Goal: Task Accomplishment & Management: Complete application form

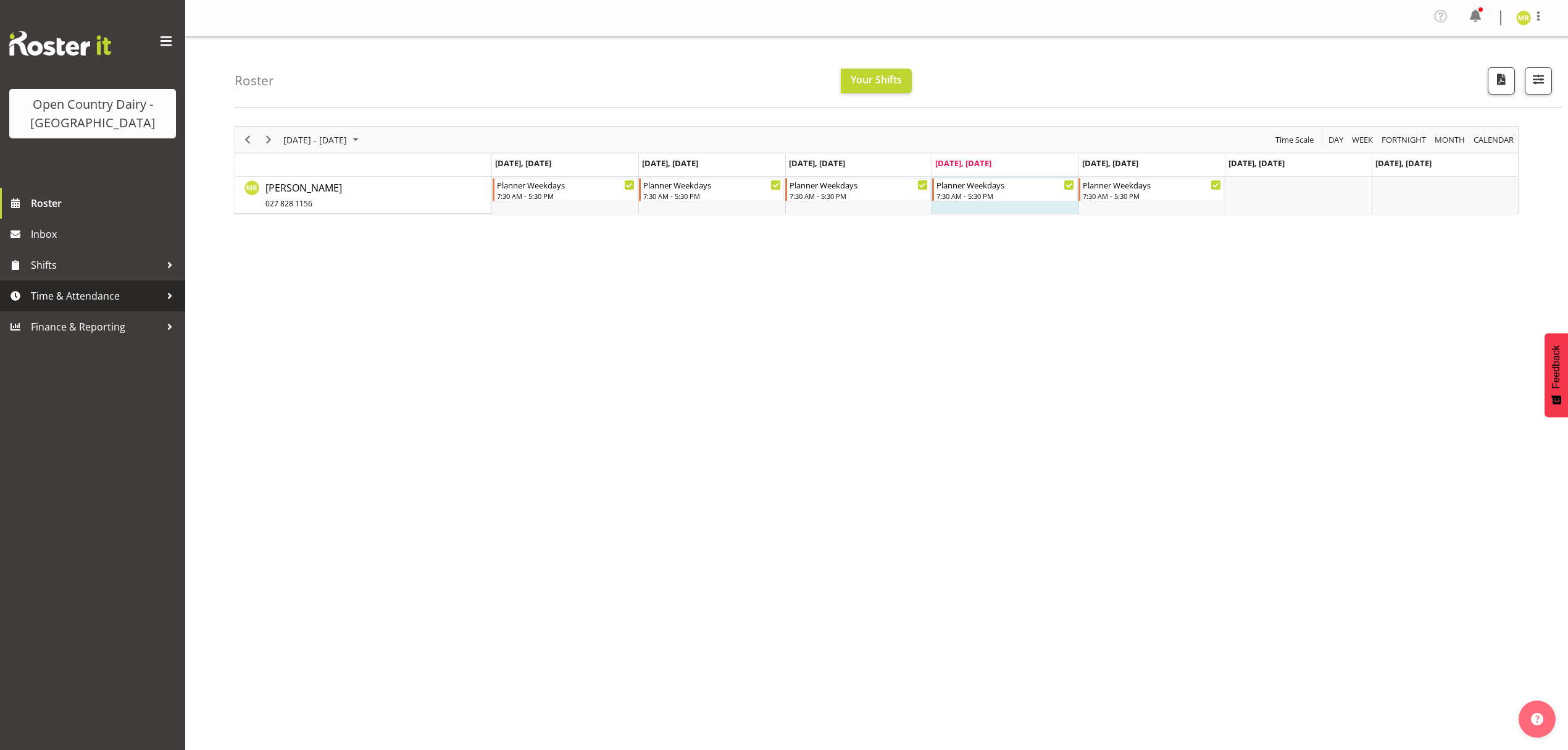
click at [120, 297] on span "Time & Attendance" at bounding box center [96, 295] width 130 height 19
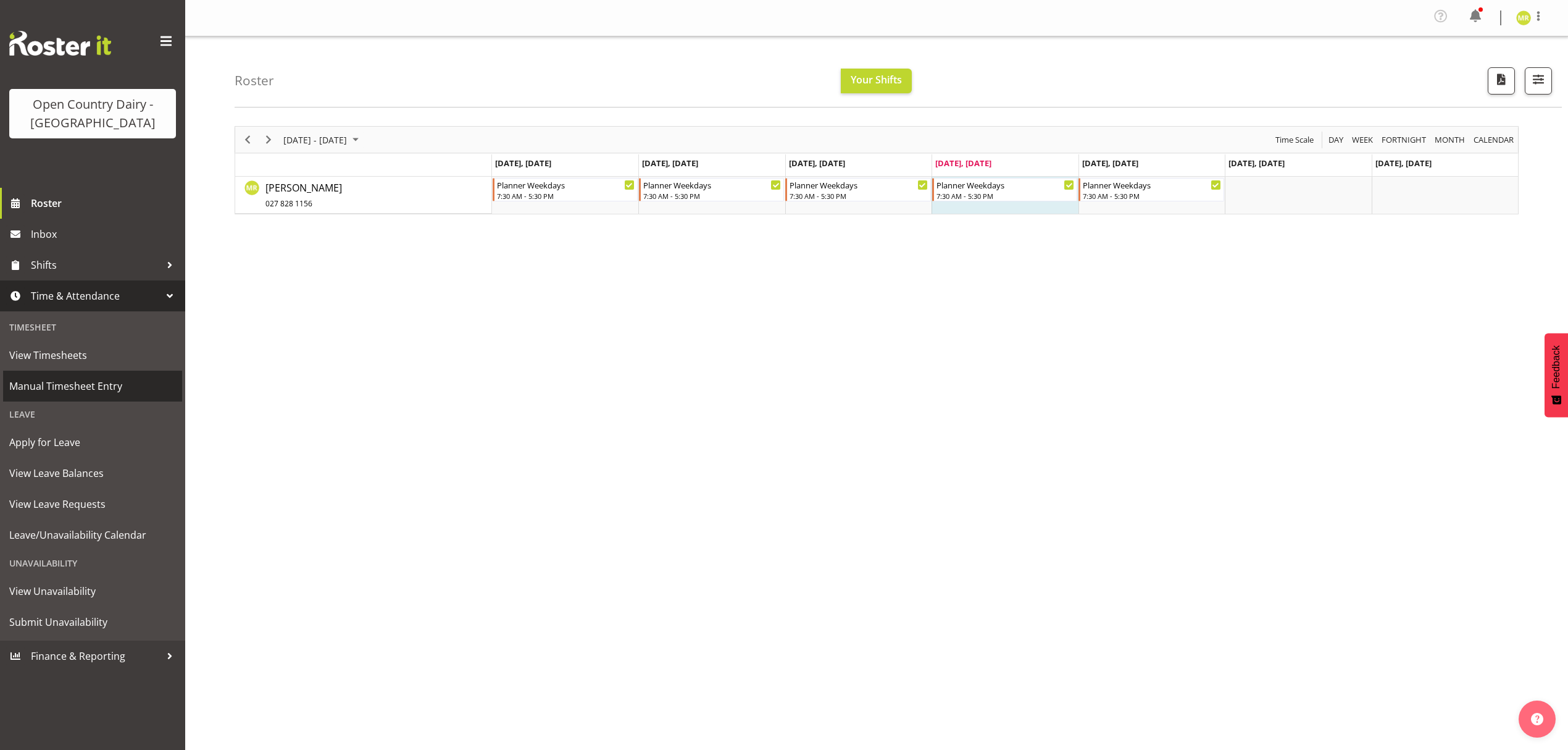
click at [92, 386] on span "Manual Timesheet Entry" at bounding box center [92, 386] width 166 height 19
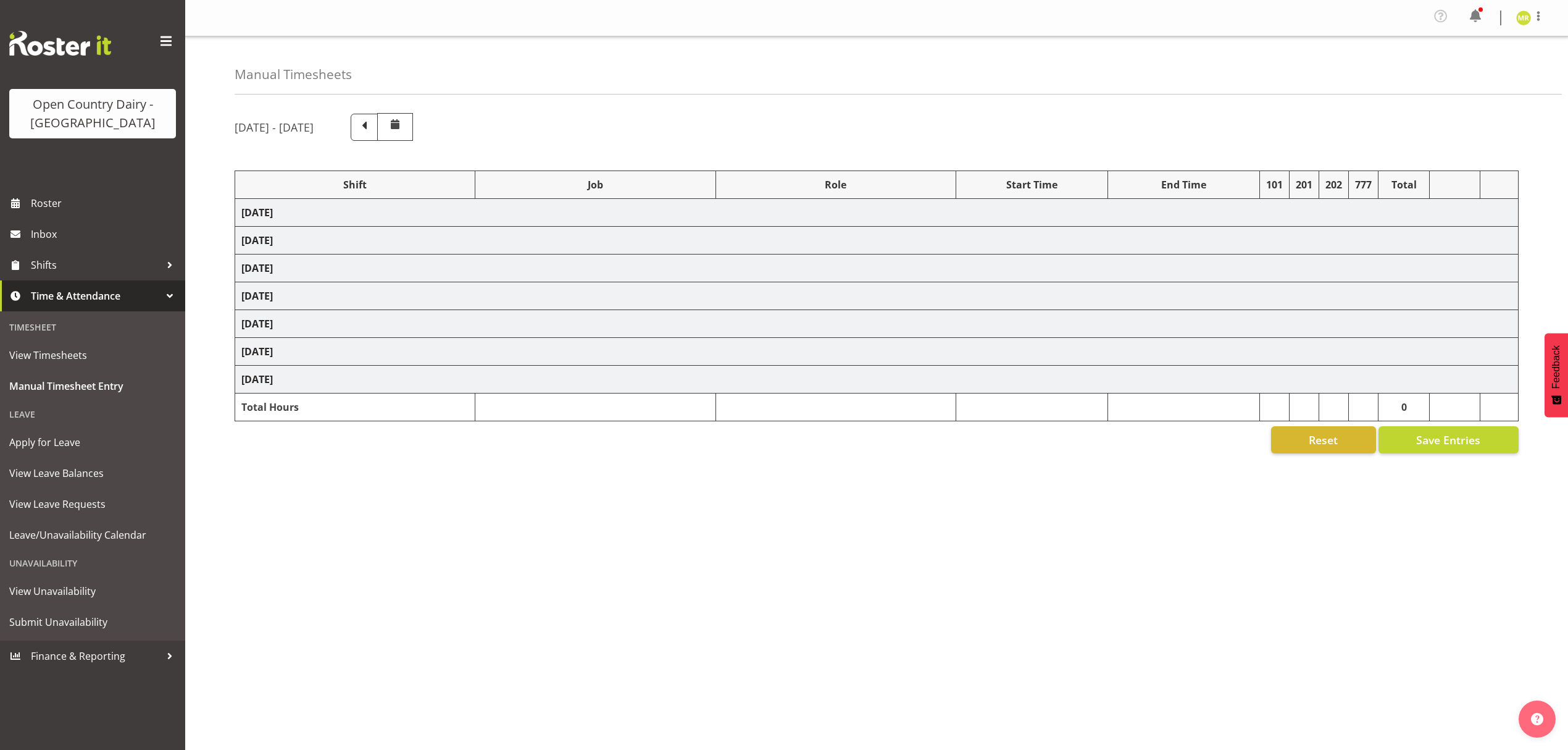
select select "34254"
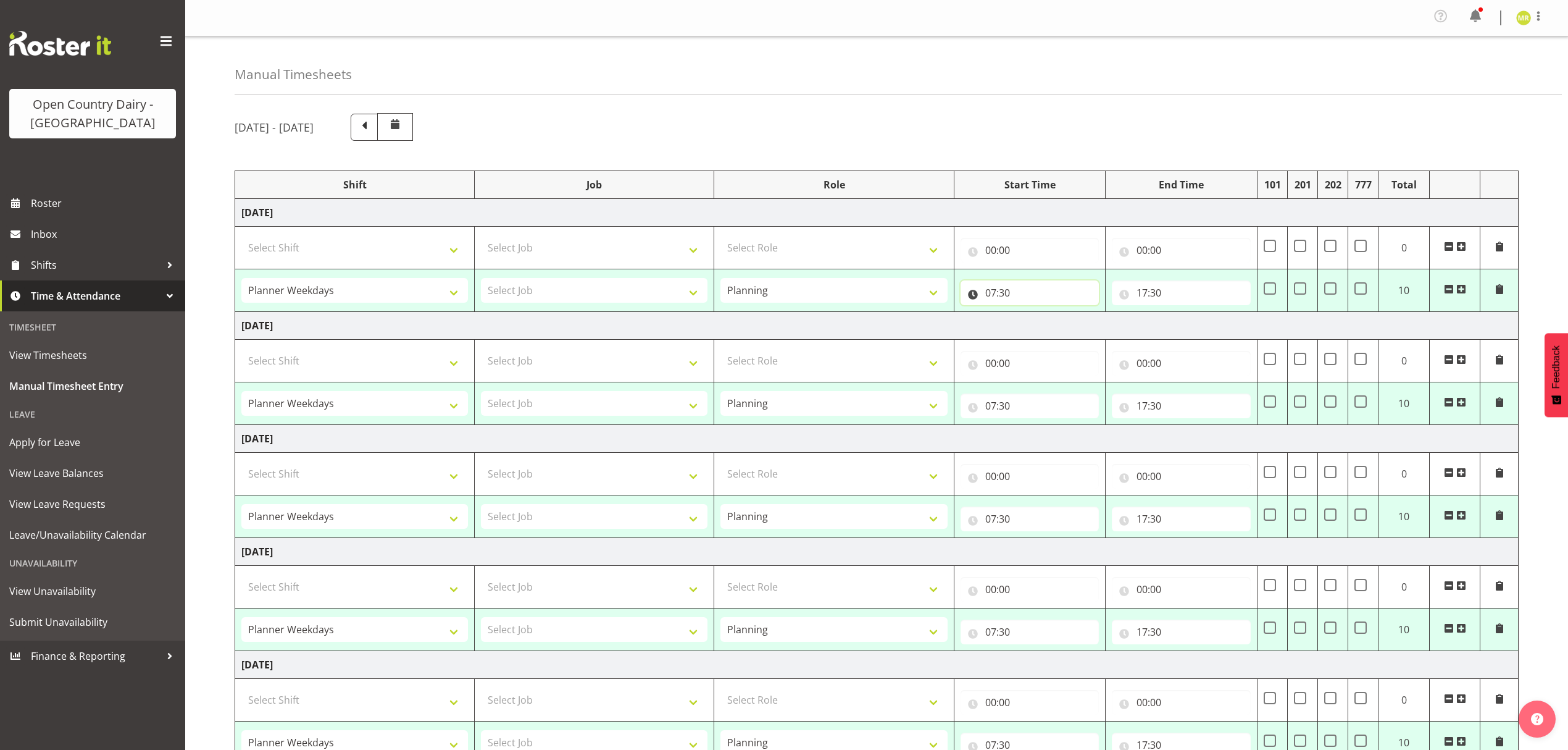
click at [1011, 292] on input "07:30" at bounding box center [1030, 292] width 139 height 25
click at [1079, 330] on select "00 01 02 03 04 05 06 07 08 09 10 11 12 13 14 15 16 17 18 19 20 21 22 23 24 25 2…" at bounding box center [1077, 324] width 28 height 25
drag, startPoint x: 1078, startPoint y: 323, endPoint x: 1082, endPoint y: 316, distance: 8.1
click at [1078, 323] on select "00 01 02 03 04 05 06 07 08 09 10 11 12 13 14 15 16 17 18 19 20 21 22 23 24 25 2…" at bounding box center [1077, 324] width 28 height 25
select select "0"
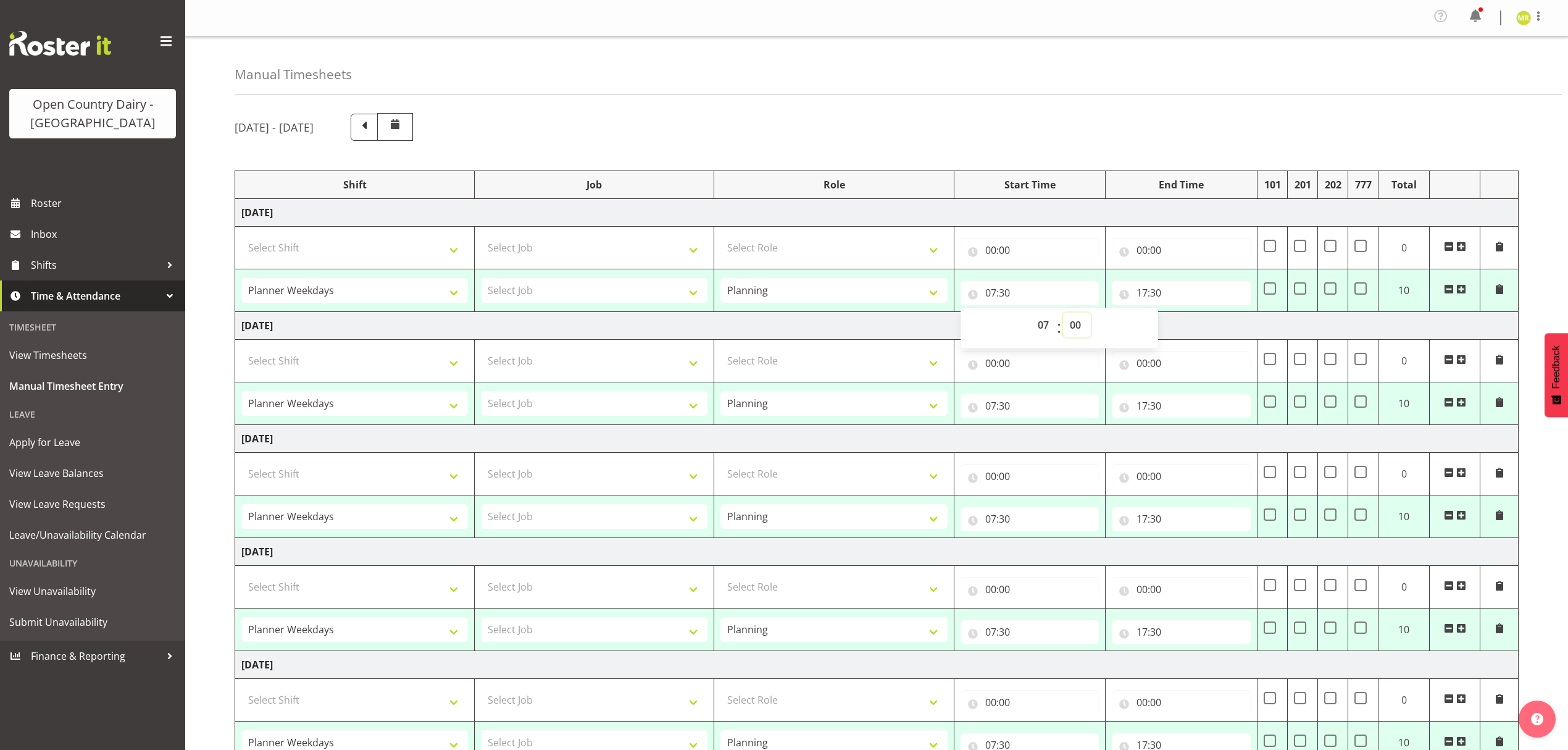
click at [1063, 315] on select "00 01 02 03 04 05 06 07 08 09 10 11 12 13 14 15 16 17 18 19 20 21 22 23 24 25 2…" at bounding box center [1077, 324] width 28 height 25
type input "07:00"
click at [1134, 288] on input "17:30" at bounding box center [1180, 292] width 139 height 25
click at [1197, 323] on select "00 01 02 03 04 05 06 07 08 09 10 11 12 13 14 15 16 17 18 19 20 21 22 23" at bounding box center [1196, 324] width 28 height 25
select select "15"
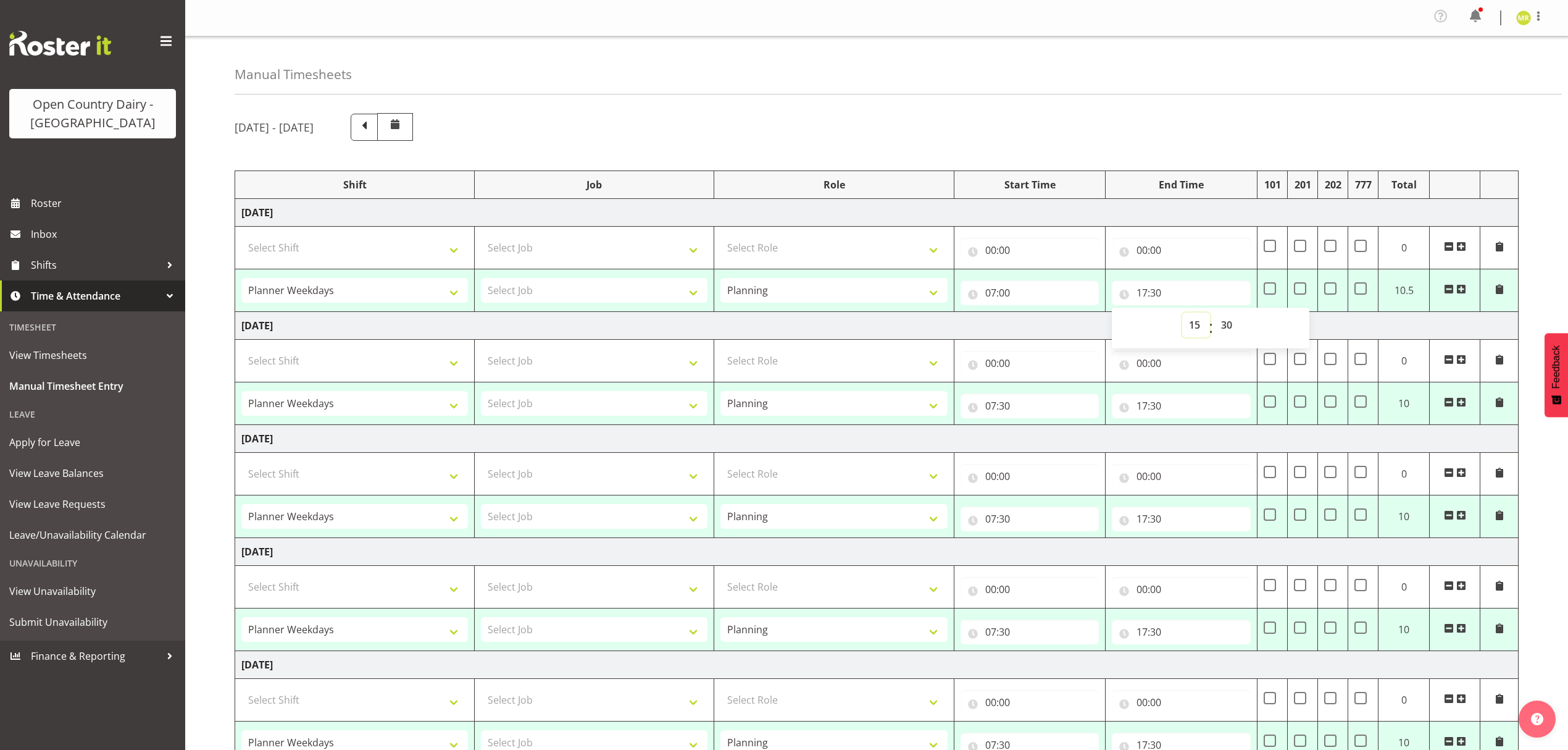
click at [1182, 315] on select "00 01 02 03 04 05 06 07 08 09 10 11 12 13 14 15 16 17 18 19 20 21 22 23" at bounding box center [1196, 324] width 28 height 25
type input "15:30"
click at [1197, 327] on select "00 01 02 03 04 05 06 07 08 09 10 11 12 13 14 15 16 17 18 19 20 21 22 23" at bounding box center [1196, 324] width 28 height 25
select select "16"
click at [1182, 315] on select "00 01 02 03 04 05 06 07 08 09 10 11 12 13 14 15 16 17 18 19 20 21 22 23" at bounding box center [1196, 324] width 28 height 25
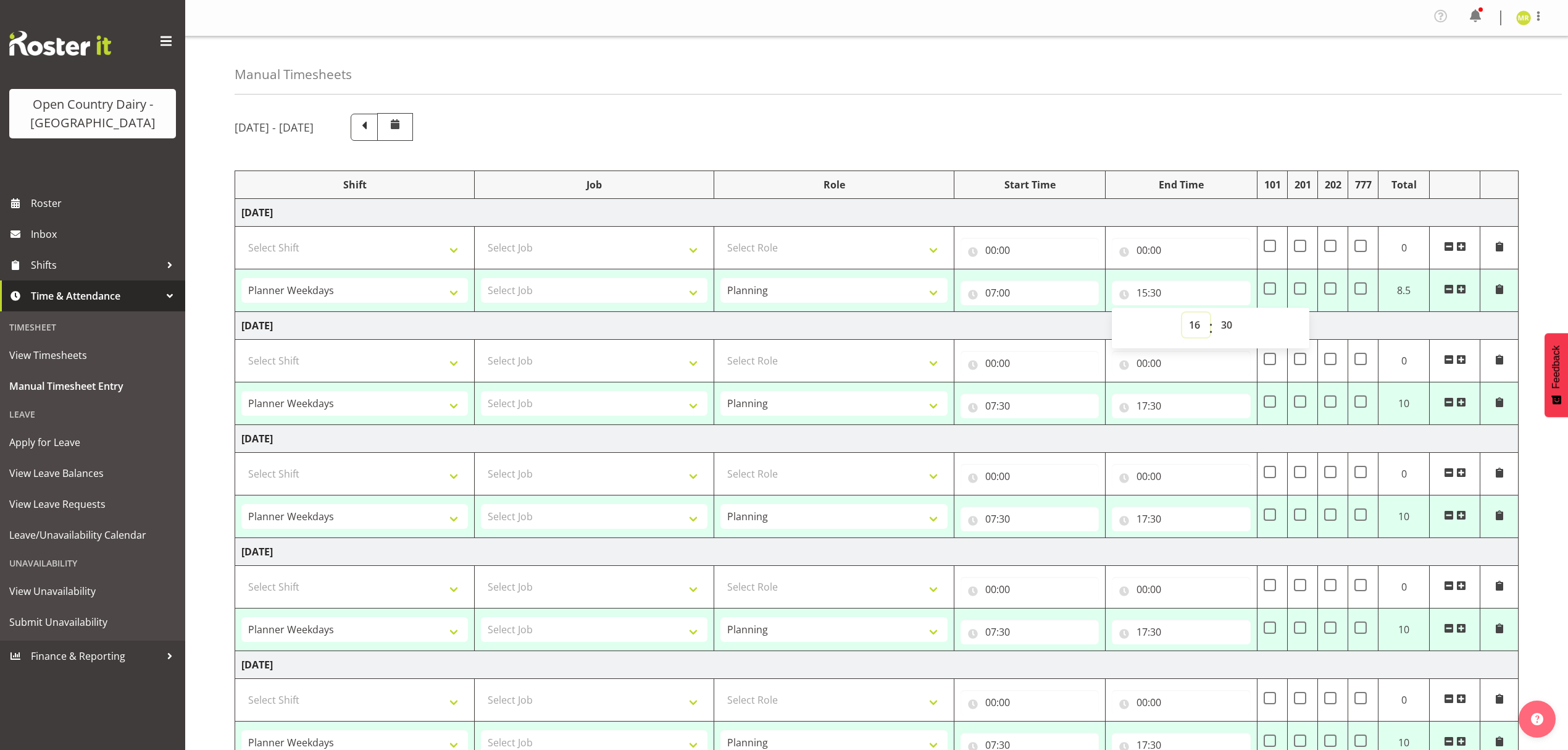
type input "16:30"
click at [1230, 336] on select "00 01 02 03 04 05 06 07 08 09 10 11 12 13 14 15 16 17 18 19 20 21 22 23 24 25 2…" at bounding box center [1228, 324] width 28 height 25
click at [1223, 319] on select "00 01 02 03 04 05 06 07 08 09 10 11 12 13 14 15 16 17 18 19 20 21 22 23 24 25 2…" at bounding box center [1228, 324] width 28 height 25
select select "0"
click at [1214, 315] on select "00 01 02 03 04 05 06 07 08 09 10 11 12 13 14 15 16 17 18 19 20 21 22 23 24 25 2…" at bounding box center [1228, 324] width 28 height 25
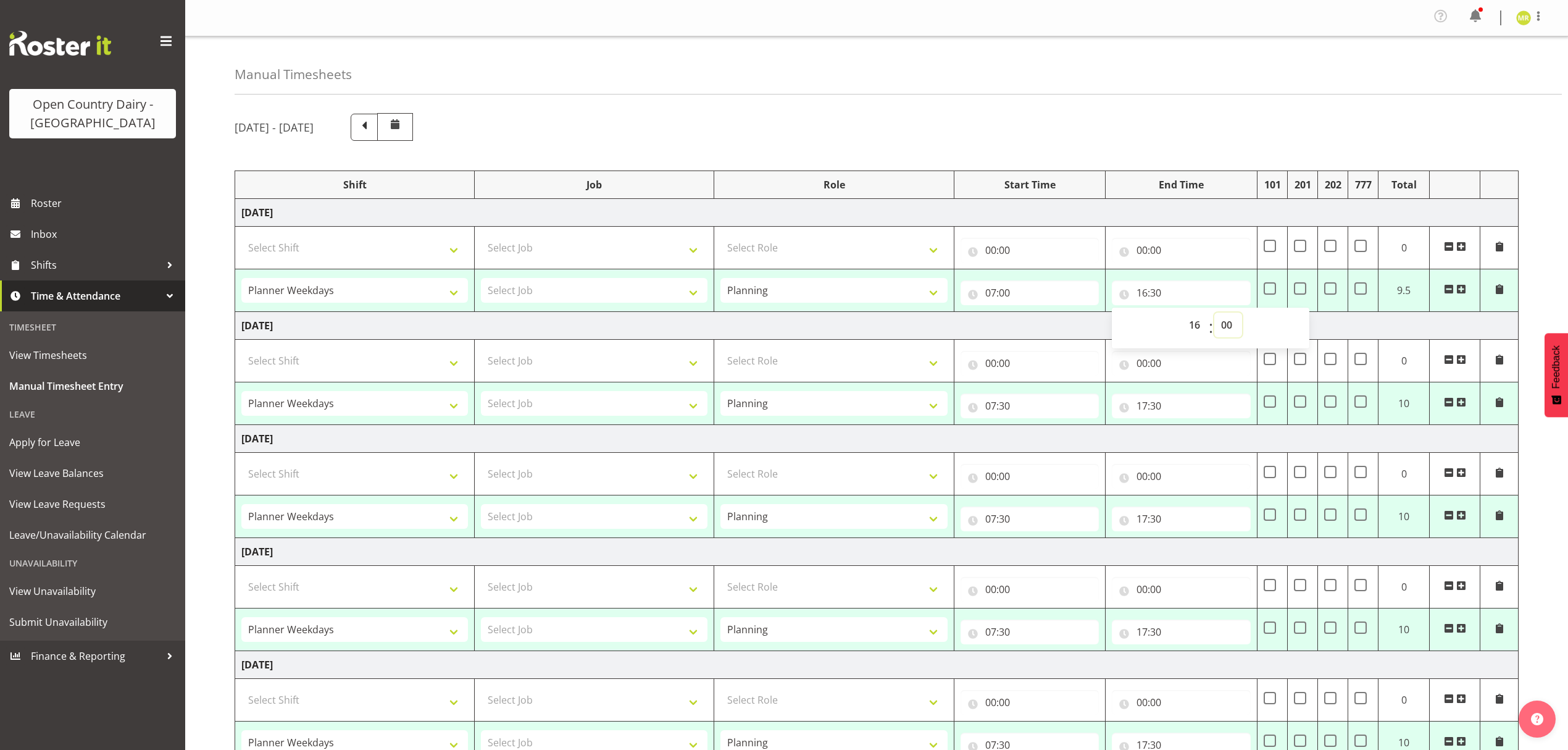
type input "16:00"
click at [1001, 402] on input "07:30" at bounding box center [1030, 405] width 139 height 25
click at [1073, 436] on select "00 01 02 03 04 05 06 07 08 09 10 11 12 13 14 15 16 17 18 19 20 21 22 23 24 25 2…" at bounding box center [1077, 438] width 28 height 25
select select "0"
click at [1063, 429] on select "00 01 02 03 04 05 06 07 08 09 10 11 12 13 14 15 16 17 18 19 20 21 22 23 24 25 2…" at bounding box center [1077, 438] width 28 height 25
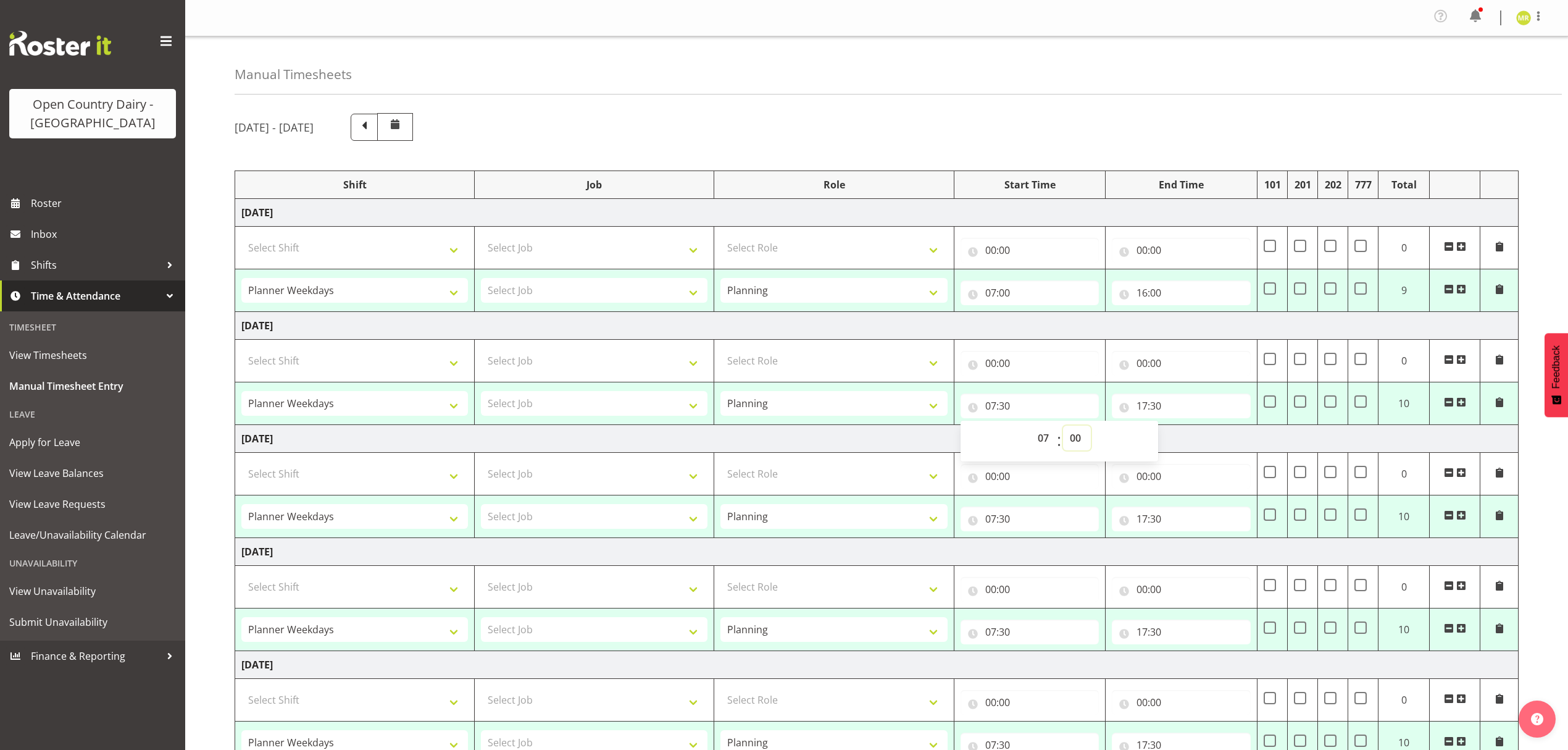
type input "07:00"
click at [1132, 406] on input "17:30" at bounding box center [1180, 405] width 139 height 25
click at [1195, 436] on select "00 01 02 03 04 05 06 07 08 09 10 11 12 13 14 15 16 17 18 19 20 21 22 23" at bounding box center [1196, 438] width 28 height 25
select select "16"
click at [1182, 429] on select "00 01 02 03 04 05 06 07 08 09 10 11 12 13 14 15 16 17 18 19 20 21 22 23" at bounding box center [1196, 438] width 28 height 25
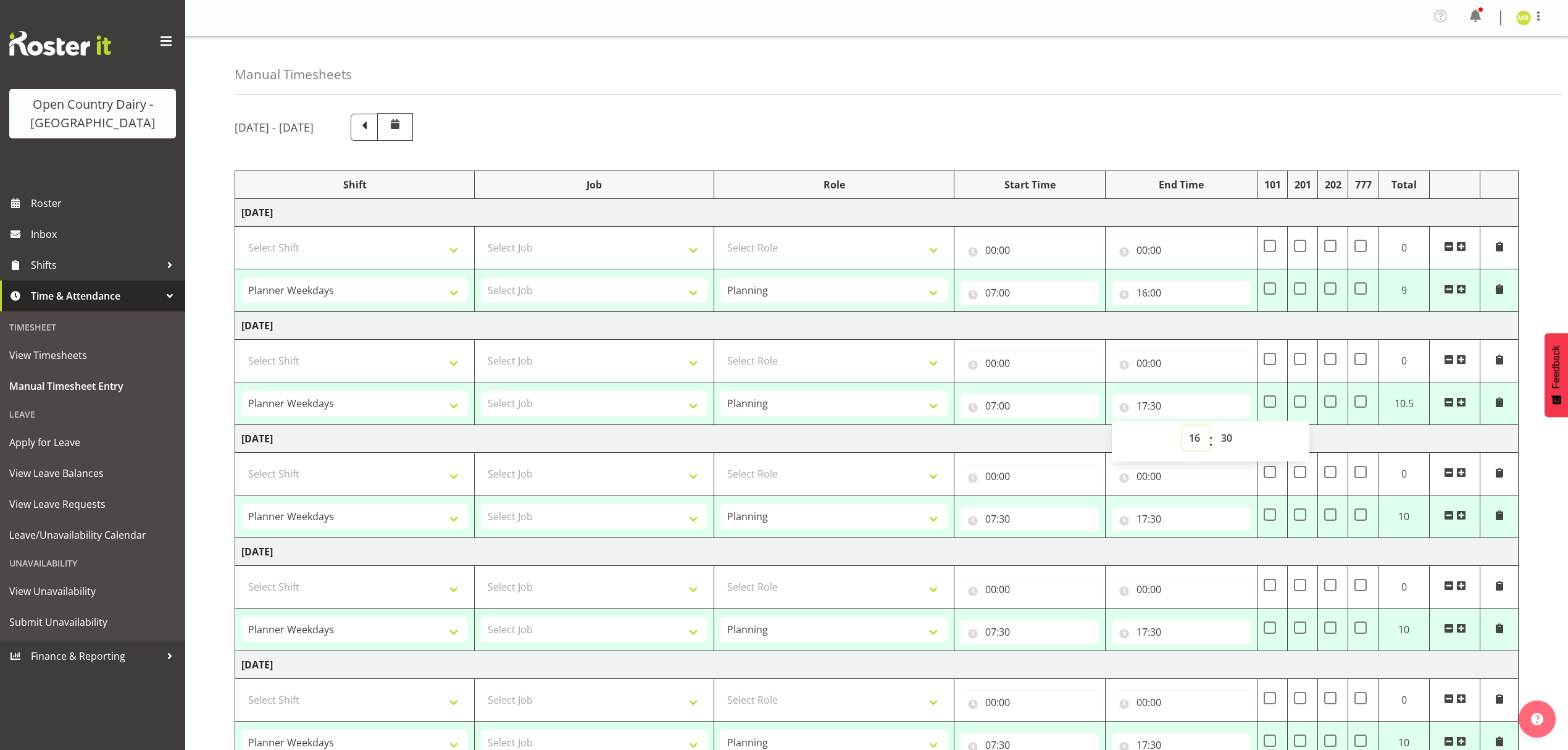
type input "16:30"
click at [1230, 447] on select "00 01 02 03 04 05 06 07 08 09 10 11 12 13 14 15 16 17 18 19 20 21 22 23 24 25 2…" at bounding box center [1228, 438] width 28 height 25
select select "0"
click at [1214, 429] on select "00 01 02 03 04 05 06 07 08 09 10 11 12 13 14 15 16 17 18 19 20 21 22 23 24 25 2…" at bounding box center [1228, 438] width 28 height 25
type input "16:00"
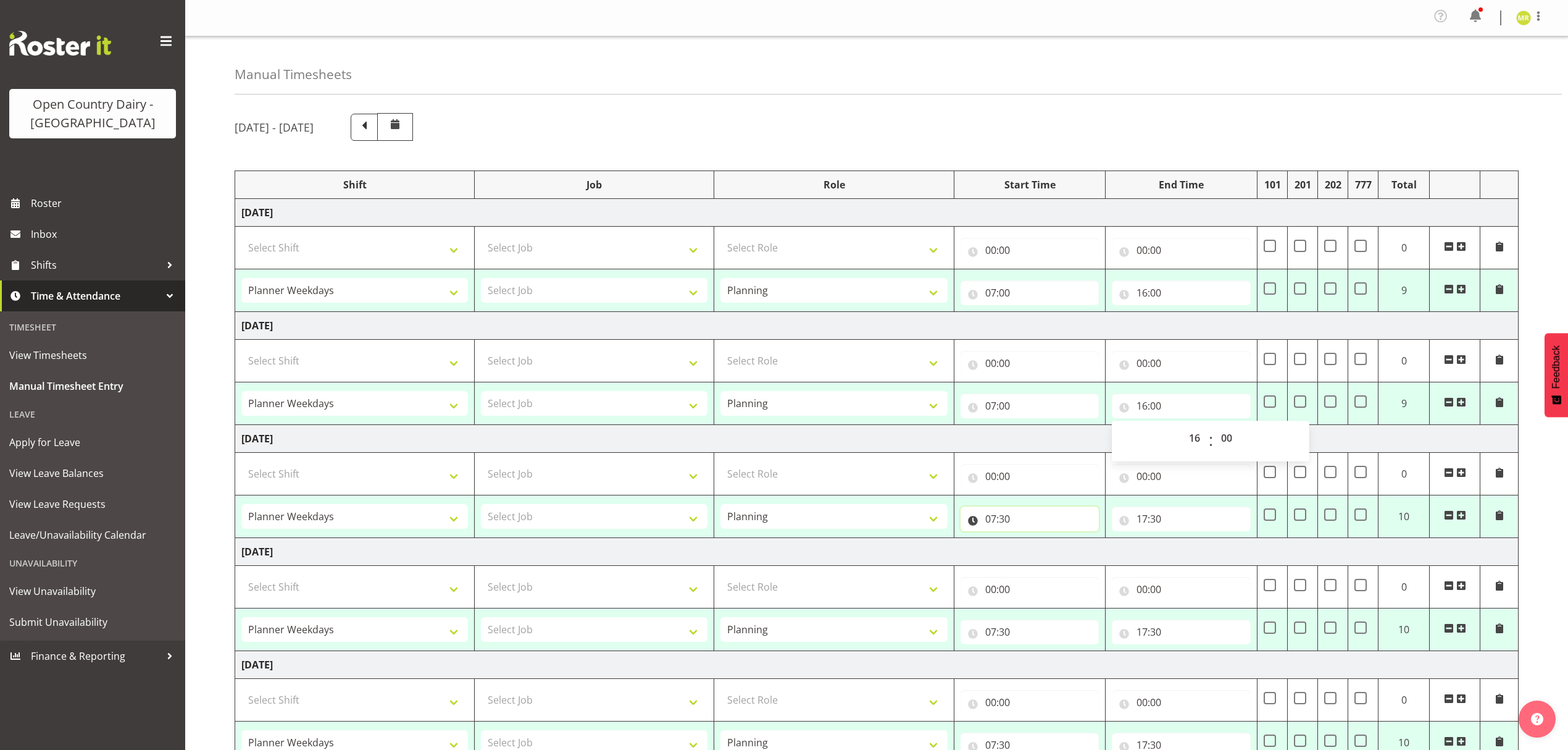
click at [1006, 525] on input "07:30" at bounding box center [1030, 519] width 139 height 25
drag, startPoint x: 1077, startPoint y: 562, endPoint x: 1075, endPoint y: 550, distance: 12.2
click at [1077, 561] on select "00 01 02 03 04 05 06 07 08 09 10 11 12 13 14 15 16 17 18 19 20 21 22 23 24 25 2…" at bounding box center [1077, 551] width 28 height 25
select select "0"
click at [1063, 543] on select "00 01 02 03 04 05 06 07 08 09 10 11 12 13 14 15 16 17 18 19 20 21 22 23 24 25 2…" at bounding box center [1077, 551] width 28 height 25
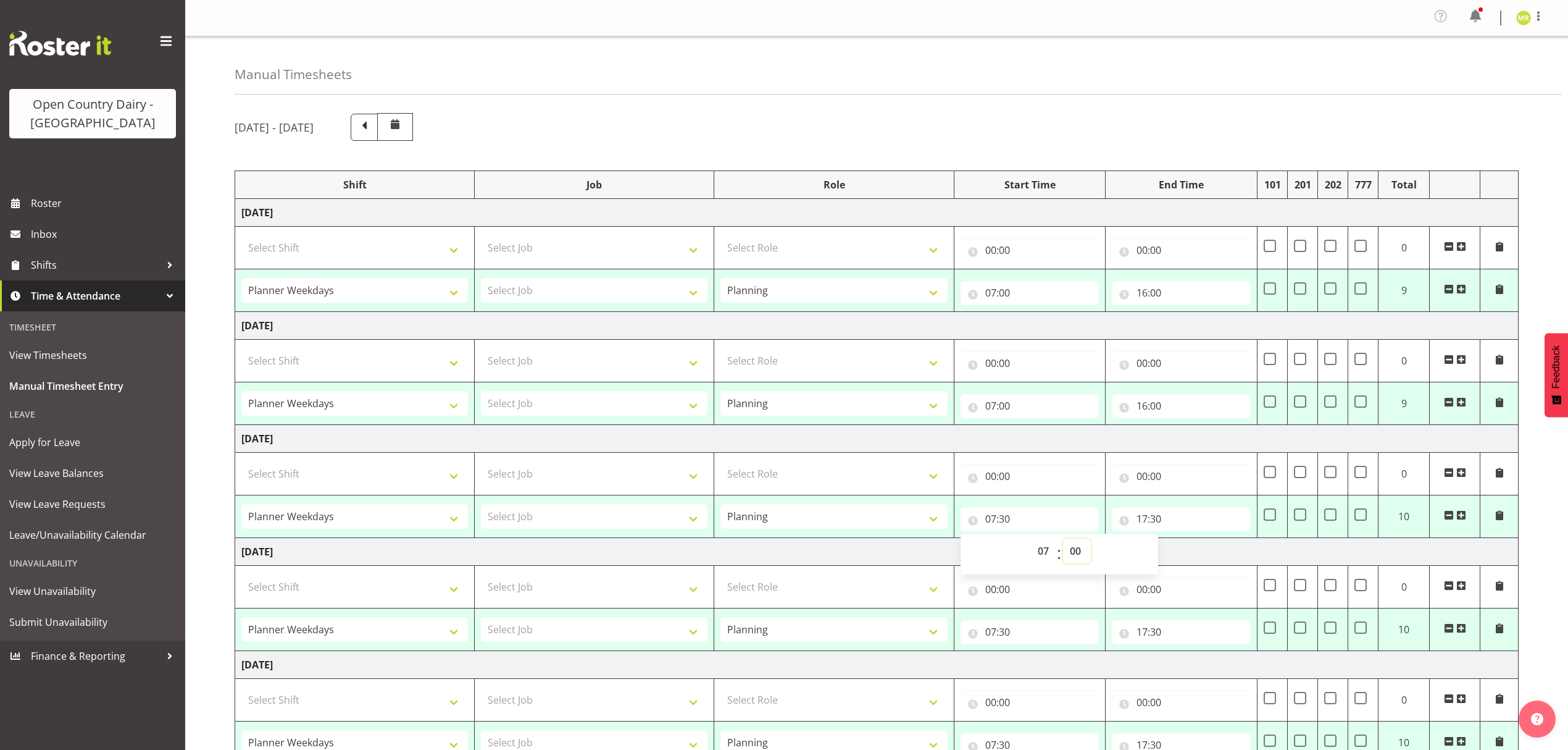
type input "07:00"
click at [1139, 520] on input "17:30" at bounding box center [1180, 519] width 139 height 25
click at [1193, 545] on select "00 01 02 03 04 05 06 07 08 09 10 11 12 13 14 15 16 17 18 19 20 21 22 23" at bounding box center [1196, 551] width 28 height 25
select select "16"
click at [1182, 543] on select "00 01 02 03 04 05 06 07 08 09 10 11 12 13 14 15 16 17 18 19 20 21 22 23" at bounding box center [1196, 551] width 28 height 25
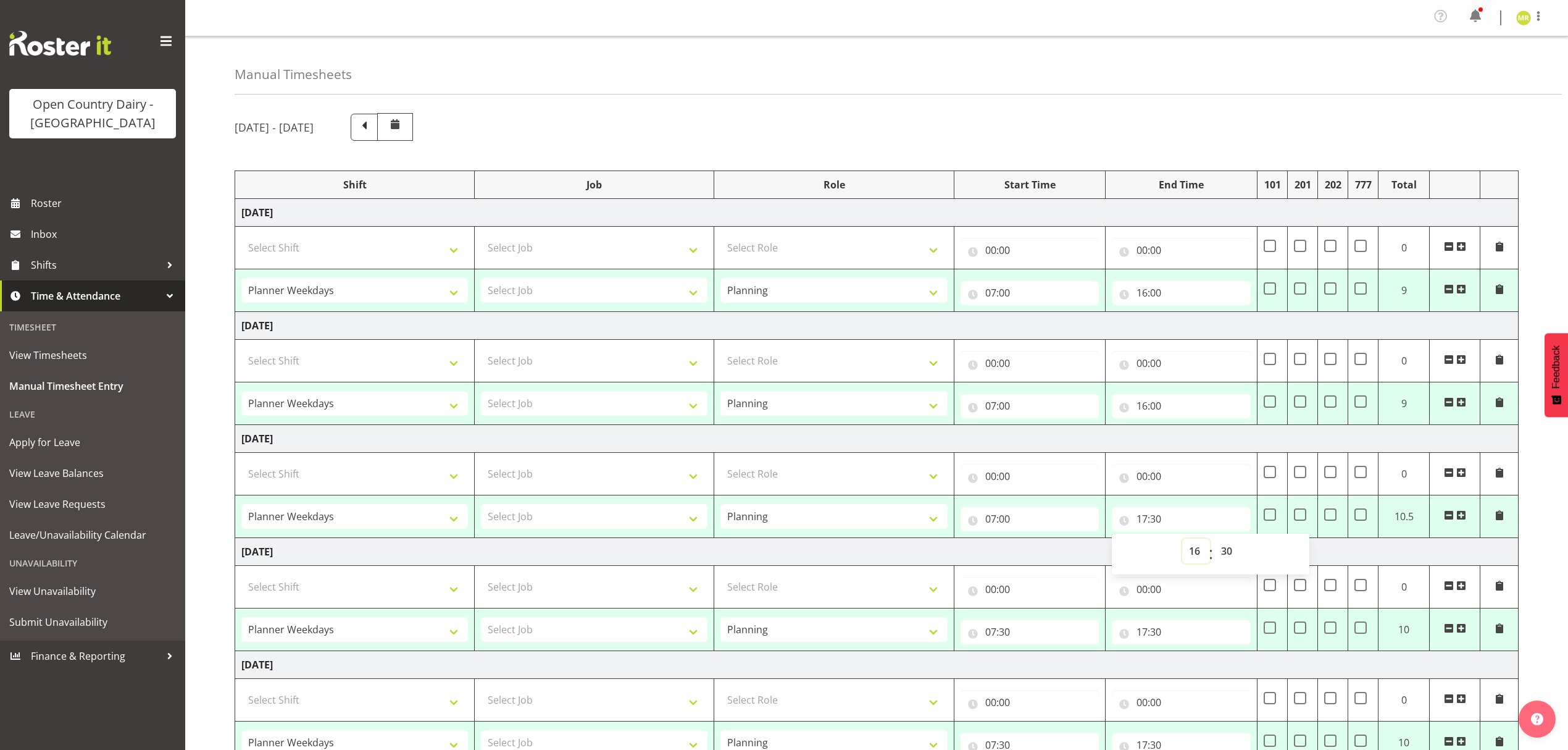
type input "16:30"
click at [1231, 555] on select "00 01 02 03 04 05 06 07 08 09 10 11 12 13 14 15 16 17 18 19 20 21 22 23 24 25 2…" at bounding box center [1228, 551] width 28 height 25
select select "0"
click at [1214, 543] on select "00 01 02 03 04 05 06 07 08 09 10 11 12 13 14 15 16 17 18 19 20 21 22 23 24 25 2…" at bounding box center [1228, 551] width 28 height 25
type input "16:00"
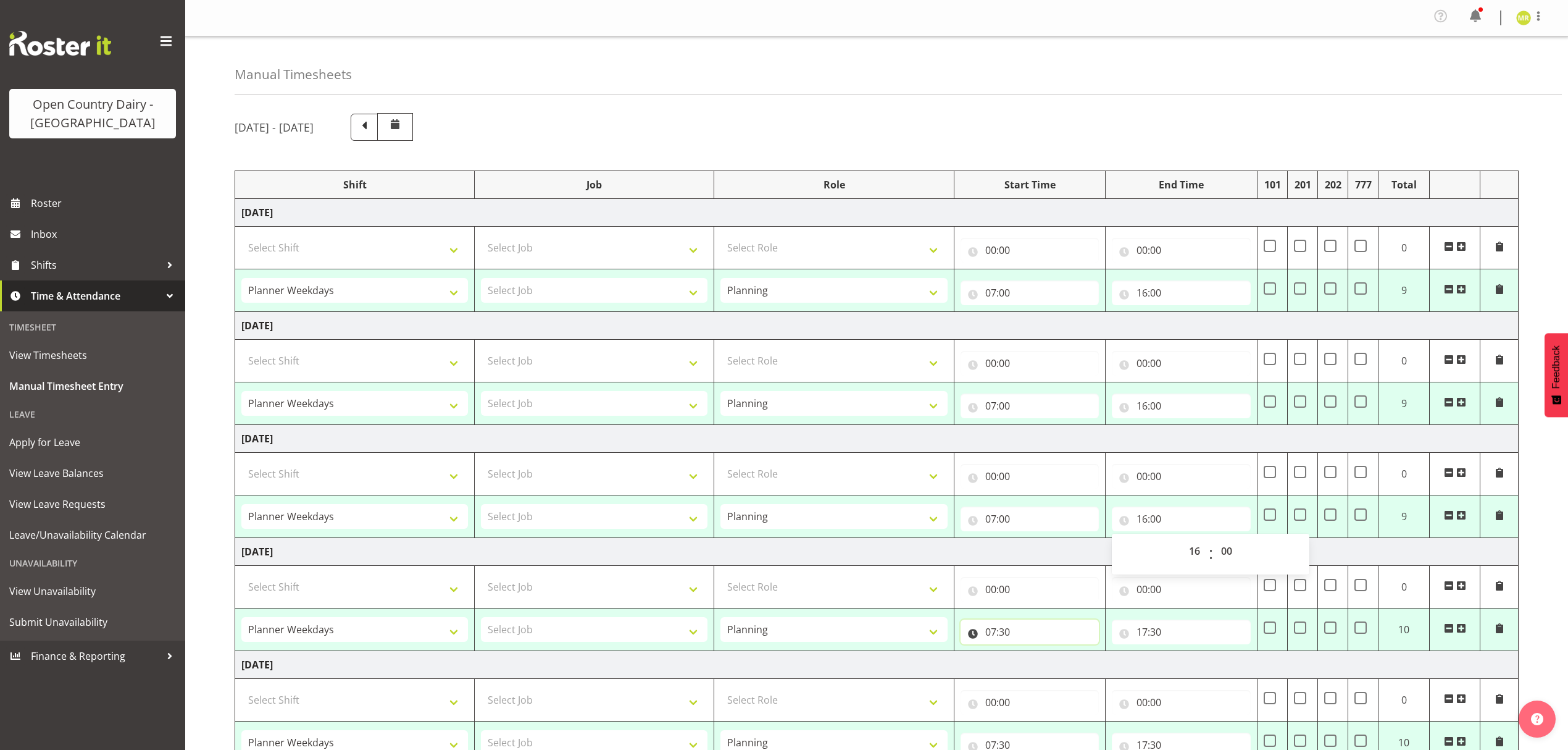
click at [1001, 636] on input "07:30" at bounding box center [1030, 631] width 139 height 25
drag, startPoint x: 1075, startPoint y: 666, endPoint x: 1082, endPoint y: 660, distance: 9.2
click at [1076, 666] on select "00 01 02 03 04 05 06 07 08 09 10 11 12 13 14 15 16 17 18 19 20 21 22 23 24 25 2…" at bounding box center [1077, 663] width 28 height 25
select select "0"
click at [1063, 656] on select "00 01 02 03 04 05 06 07 08 09 10 11 12 13 14 15 16 17 18 19 20 21 22 23 24 25 2…" at bounding box center [1077, 663] width 28 height 25
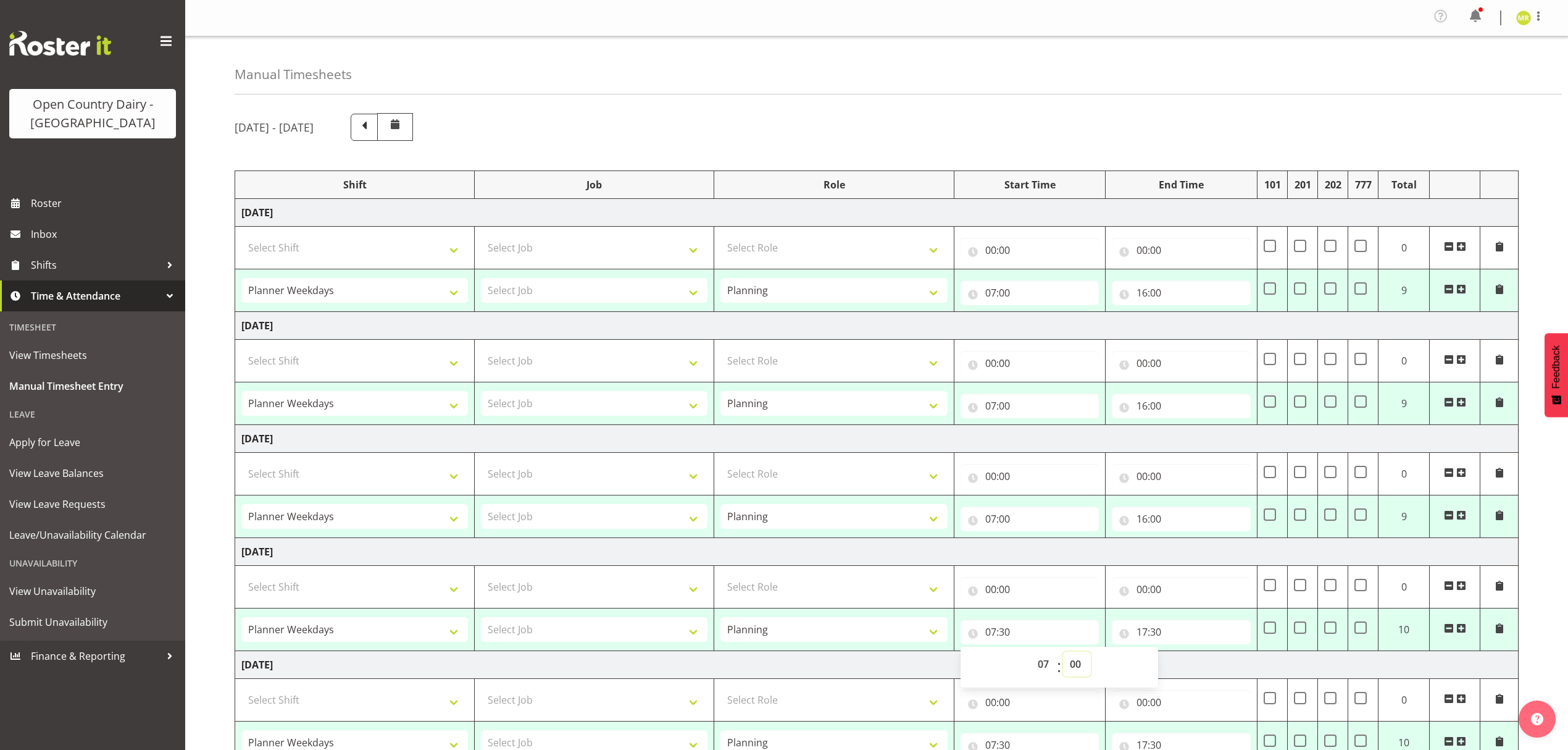
type input "07:00"
click at [1151, 633] on input "17:30" at bounding box center [1180, 631] width 139 height 25
click at [1200, 663] on select "00 01 02 03 04 05 06 07 08 09 10 11 12 13 14 15 16 17 18 19 20 21 22 23" at bounding box center [1196, 663] width 28 height 25
select select "16"
click at [1182, 656] on select "00 01 02 03 04 05 06 07 08 09 10 11 12 13 14 15 16 17 18 19 20 21 22 23" at bounding box center [1196, 663] width 28 height 25
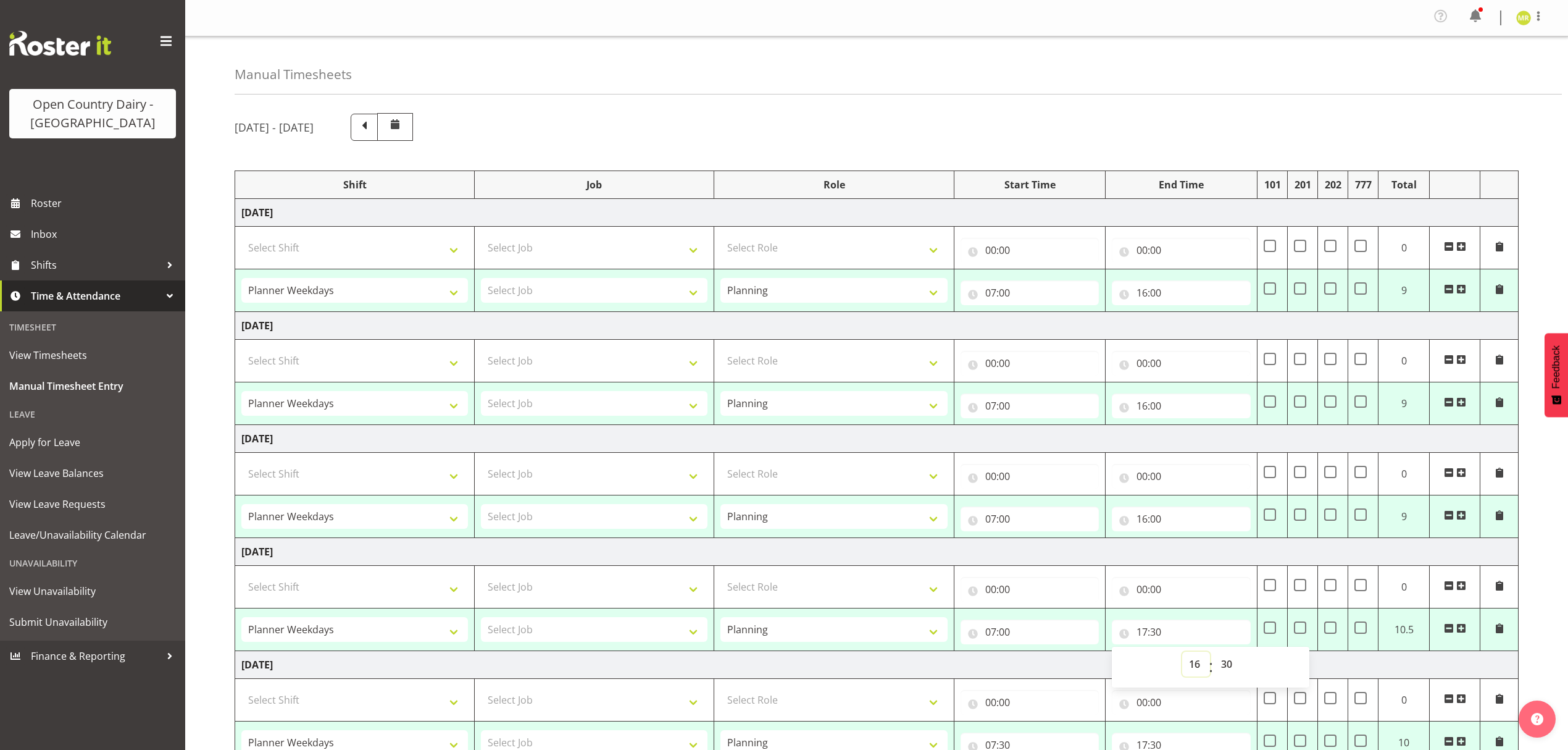
type input "16:30"
click at [1218, 659] on select "00 01 02 03 04 05 06 07 08 09 10 11 12 13 14 15 16 17 18 19 20 21 22 23 24 25 2…" at bounding box center [1228, 663] width 28 height 25
select select "0"
click at [1214, 656] on select "00 01 02 03 04 05 06 07 08 09 10 11 12 13 14 15 16 17 18 19 20 21 22 23 24 25 2…" at bounding box center [1228, 663] width 28 height 25
type input "16:00"
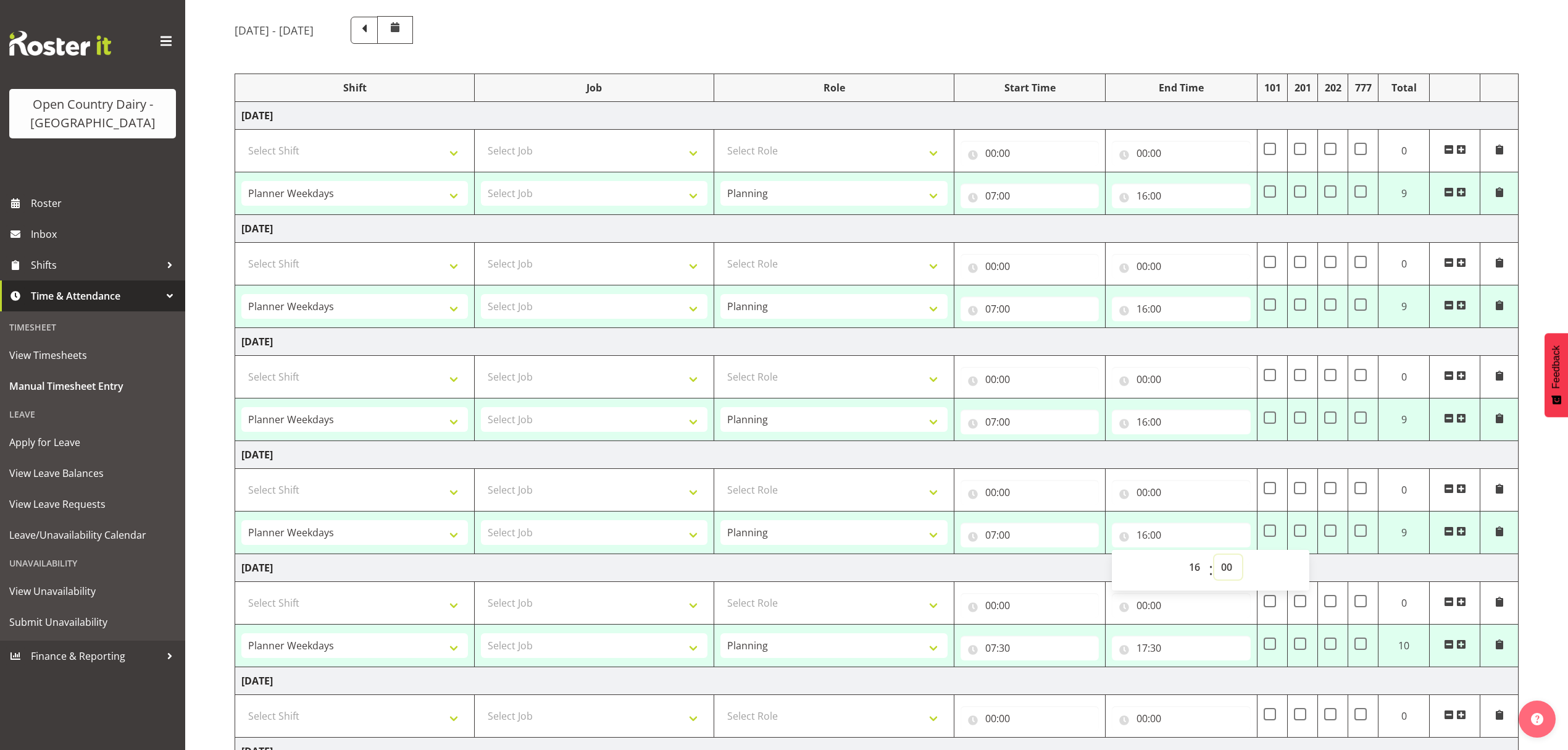
scroll to position [242, 0]
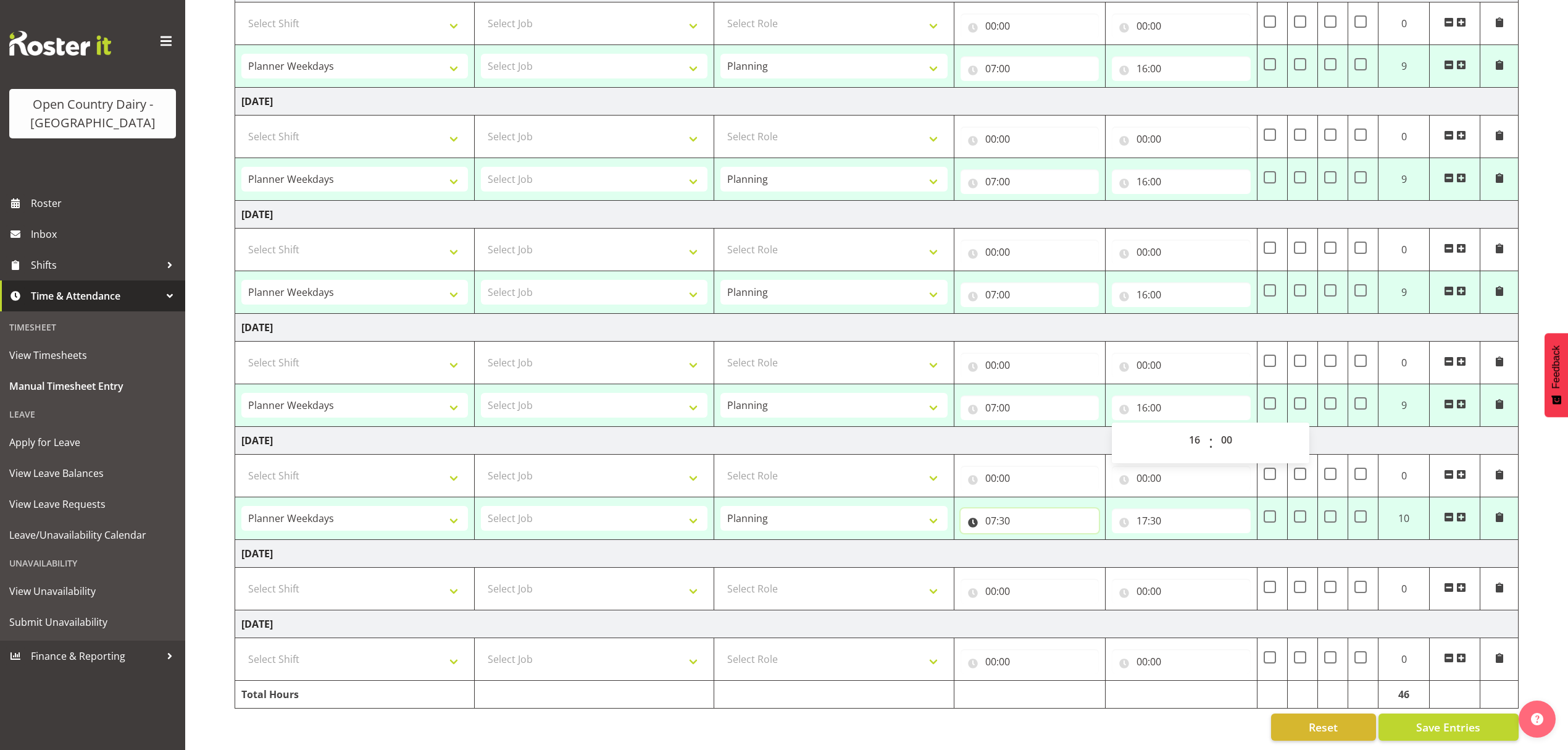
click at [1016, 509] on input "07:30" at bounding box center [1030, 521] width 139 height 25
click at [1075, 541] on select "00 01 02 03 04 05 06 07 08 09 10 11 12 13 14 15 16 17 18 19 20 21 22 23 24 25 2…" at bounding box center [1077, 553] width 28 height 25
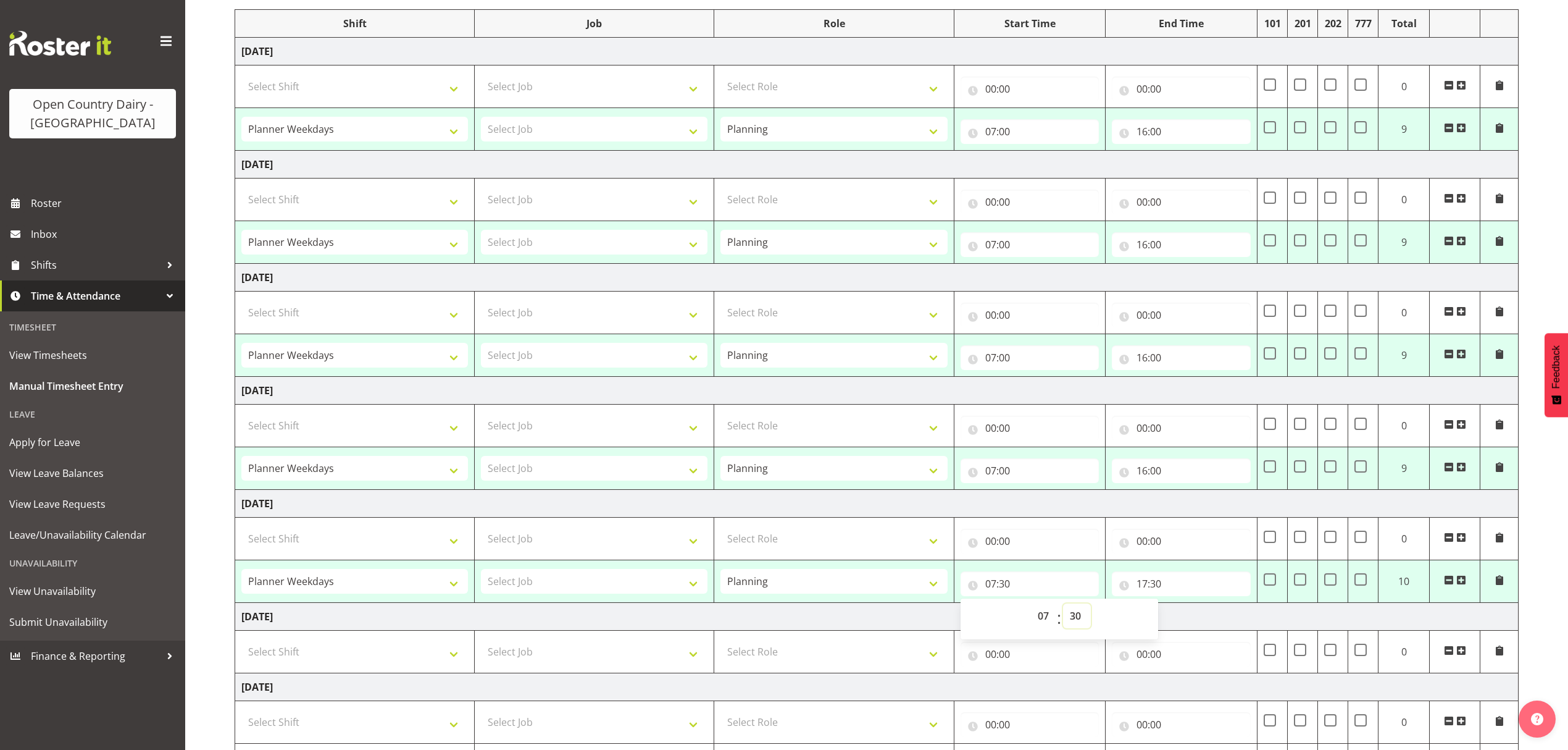
scroll to position [165, 0]
drag, startPoint x: 1068, startPoint y: 614, endPoint x: 1068, endPoint y: 606, distance: 8.0
click at [1068, 614] on select "00 01 02 03 04 05 06 07 08 09 10 11 12 13 14 15 16 17 18 19 20 21 22 23 24 25 2…" at bounding box center [1077, 612] width 28 height 25
select select "0"
click at [1063, 604] on select "00 01 02 03 04 05 06 07 08 09 10 11 12 13 14 15 16 17 18 19 20 21 22 23 24 25 2…" at bounding box center [1077, 612] width 28 height 25
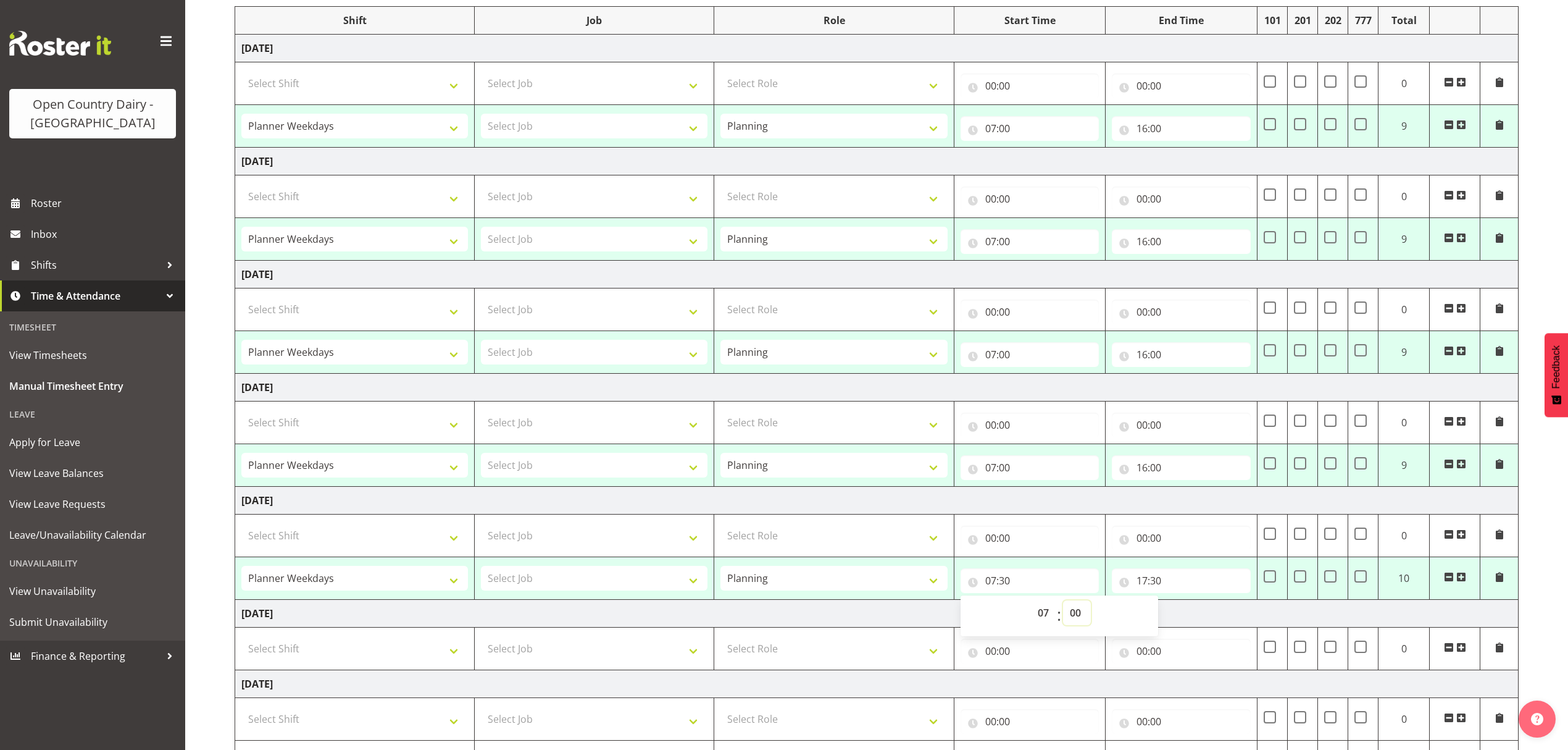
type input "07:00"
click at [1136, 581] on input "17:30" at bounding box center [1180, 580] width 139 height 25
click at [1193, 614] on select "00 01 02 03 04 05 06 07 08 09 10 11 12 13 14 15 16 17 18 19 20 21 22 23" at bounding box center [1196, 612] width 28 height 25
select select "16"
click at [1182, 604] on select "00 01 02 03 04 05 06 07 08 09 10 11 12 13 14 15 16 17 18 19 20 21 22 23" at bounding box center [1196, 612] width 28 height 25
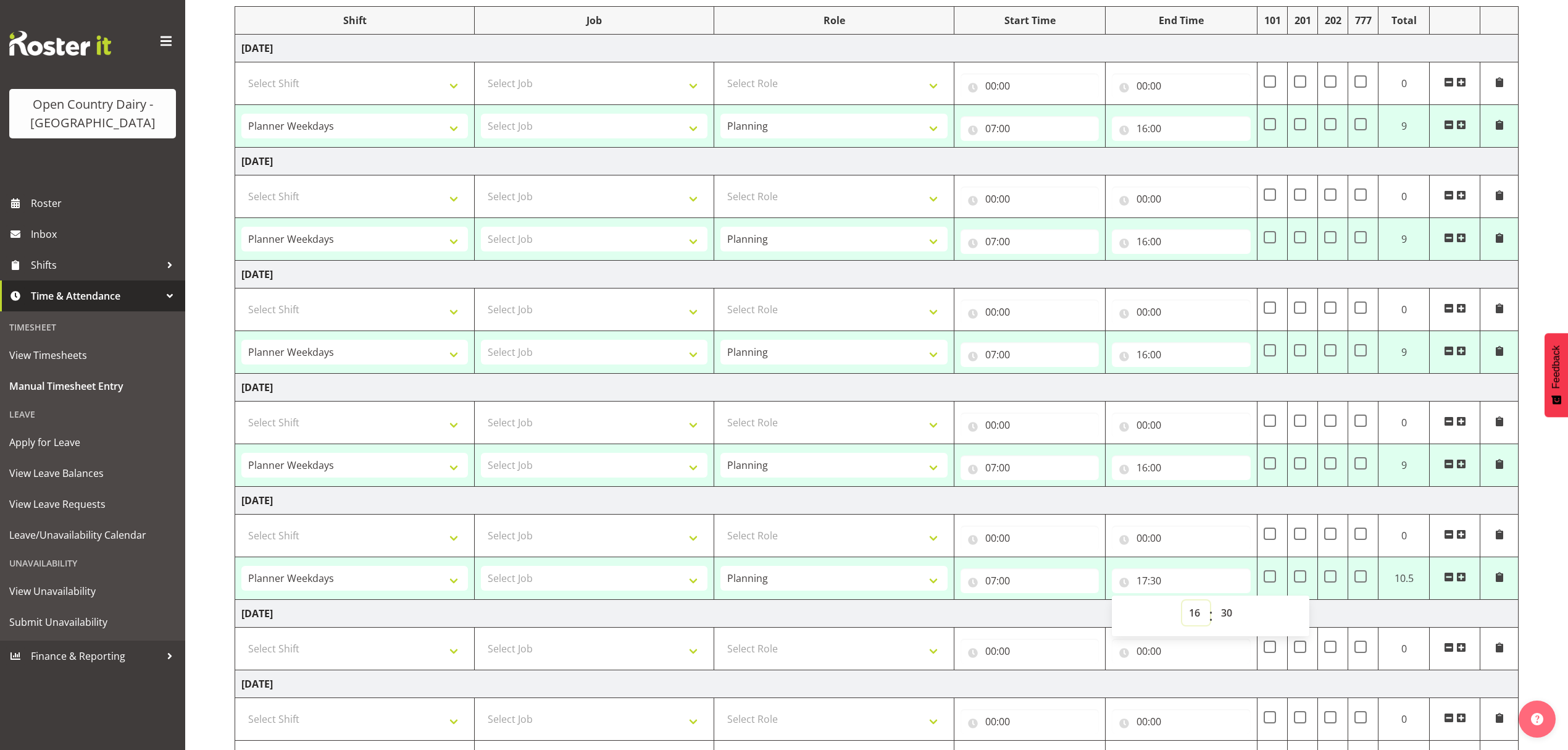
type input "16:30"
click at [1228, 609] on select "00 01 02 03 04 05 06 07 08 09 10 11 12 13 14 15 16 17 18 19 20 21 22 23 24 25 2…" at bounding box center [1228, 612] width 28 height 25
select select "0"
click at [1214, 604] on select "00 01 02 03 04 05 06 07 08 09 10 11 12 13 14 15 16 17 18 19 20 21 22 23 24 25 2…" at bounding box center [1228, 612] width 28 height 25
type input "16:00"
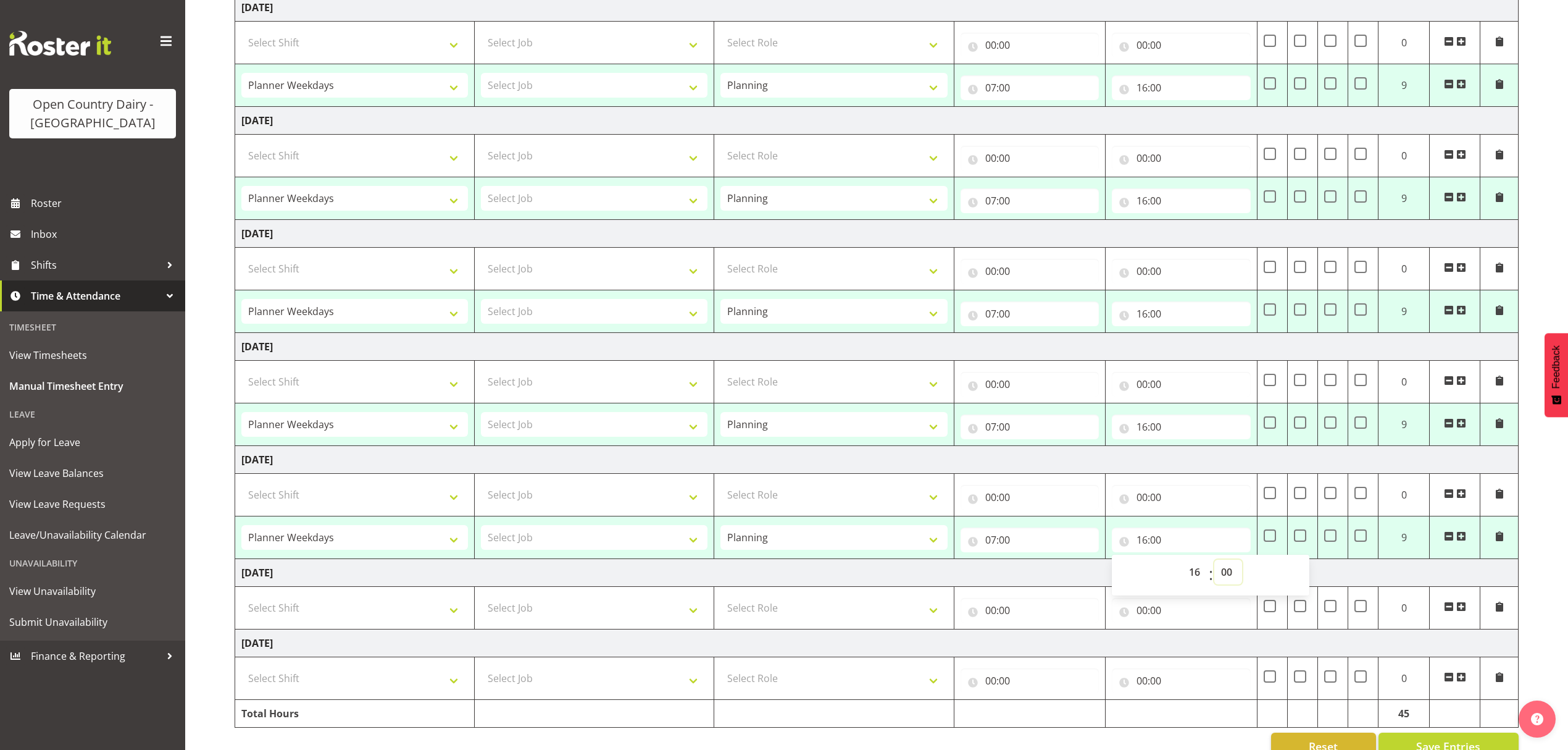
scroll to position [242, 0]
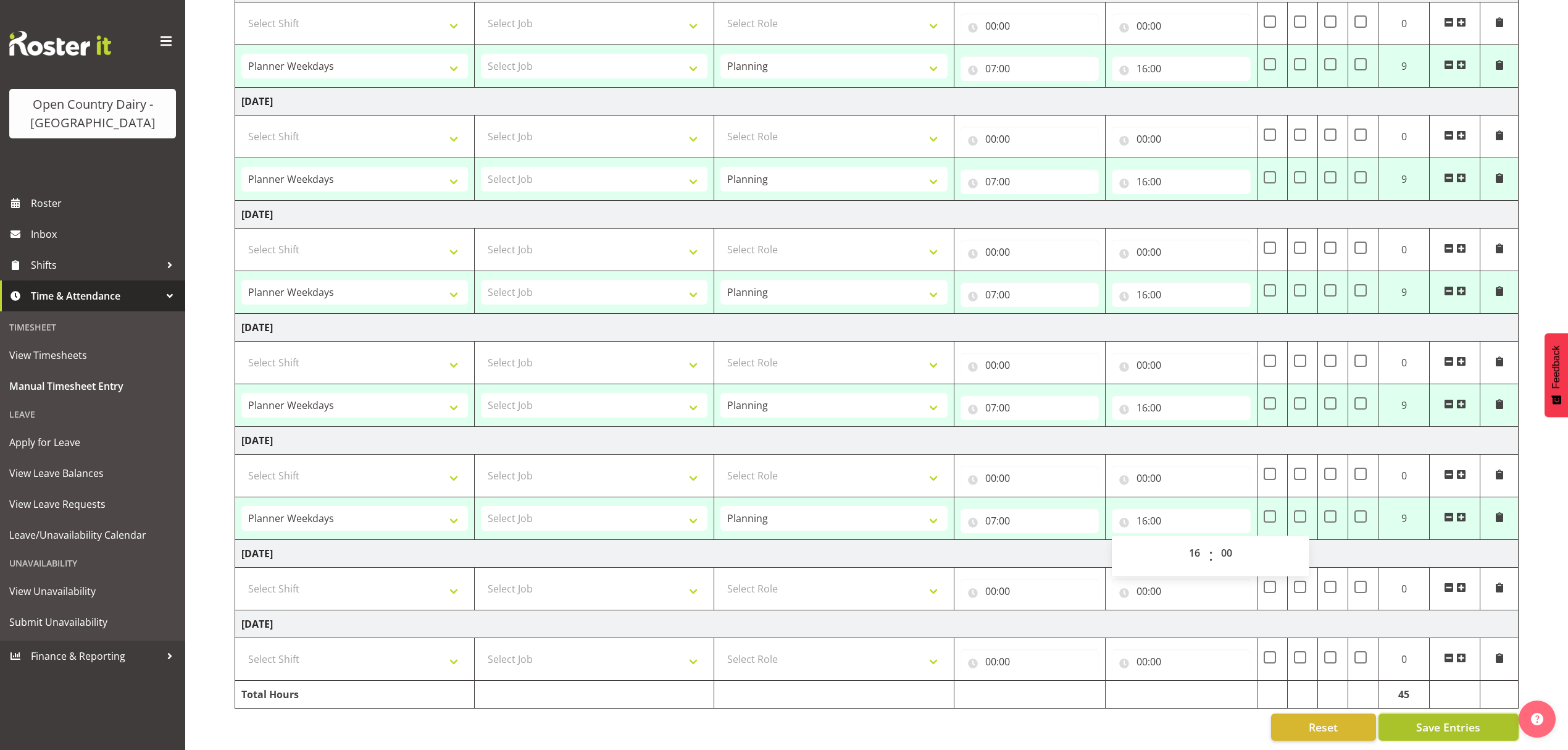
click at [1480, 713] on button "Save Entries" at bounding box center [1448, 726] width 141 height 27
select select "34254"
type input "07:00"
type input "16:00"
select select "34254"
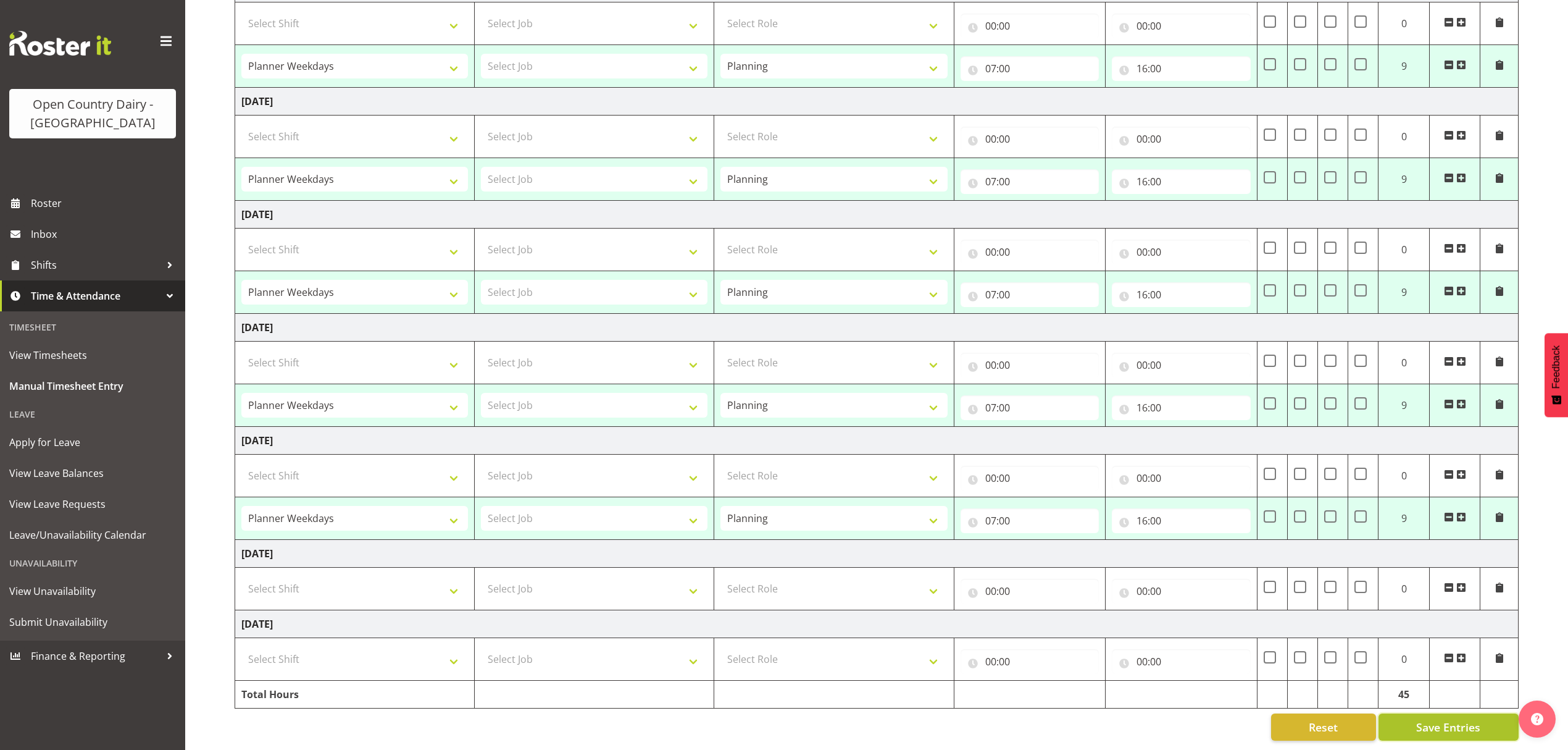
type input "07:00"
type input "16:00"
select select "34254"
type input "07:00"
type input "16:00"
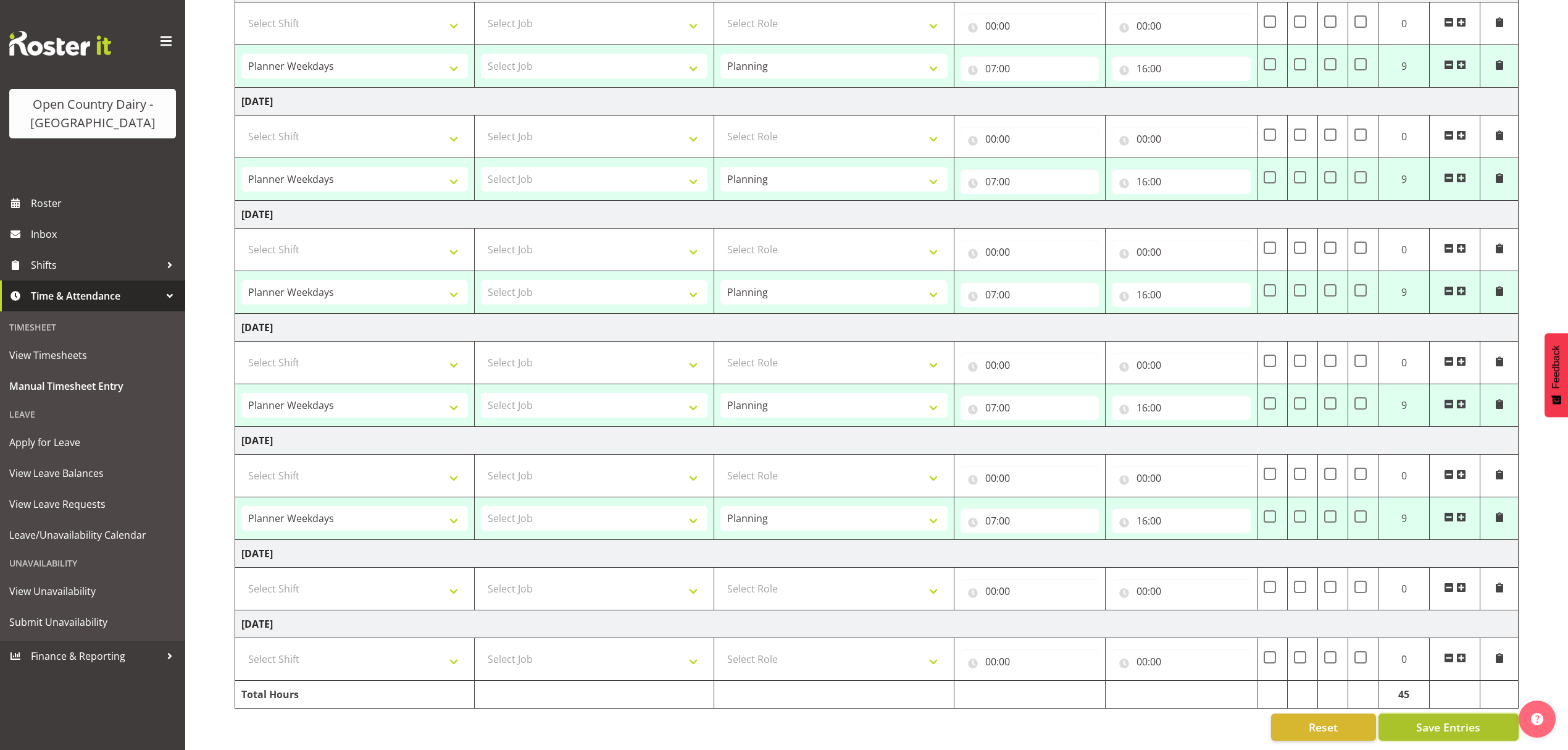
select select "34254"
type input "07:00"
type input "16:00"
select select "34254"
type input "07:00"
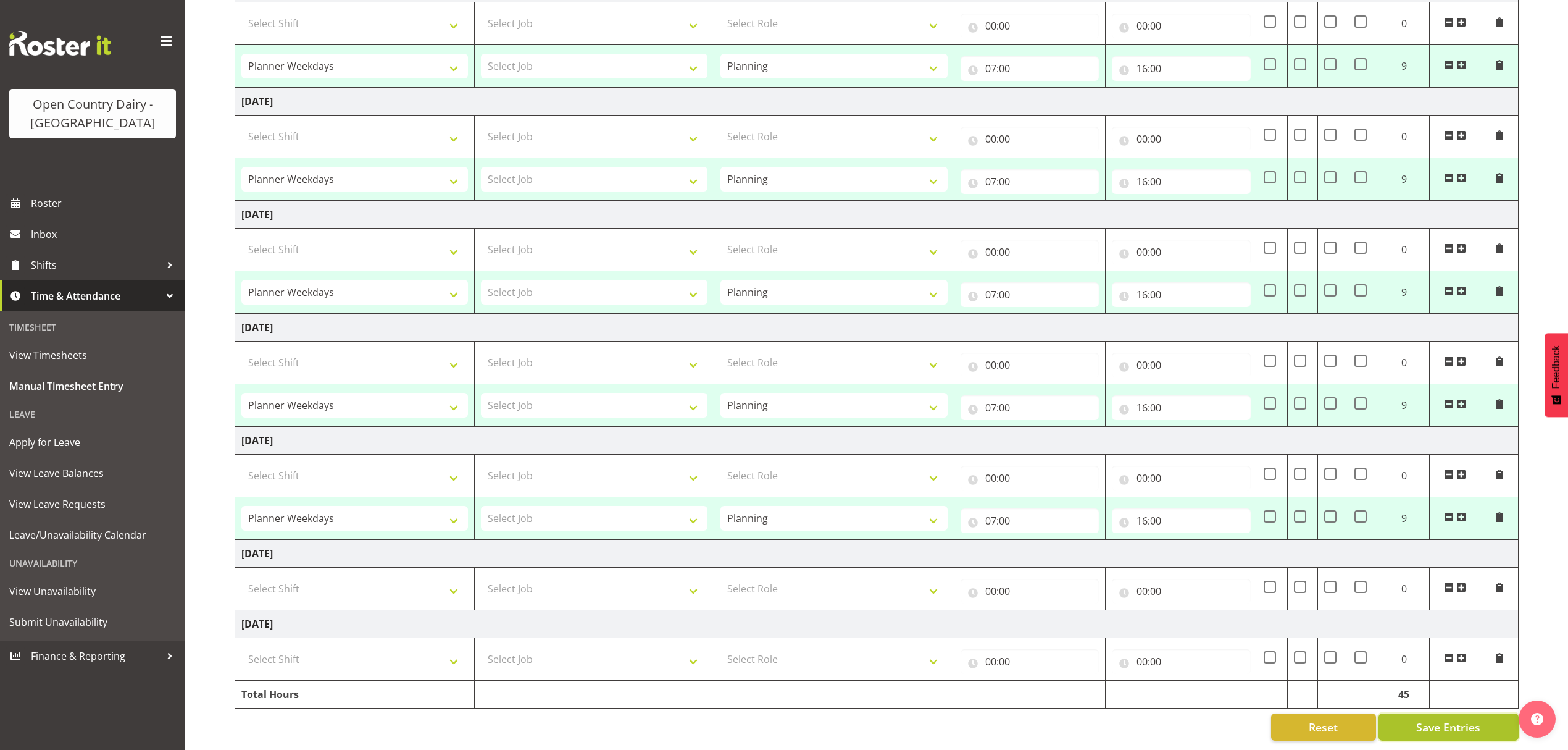
type input "16:00"
select select "34254"
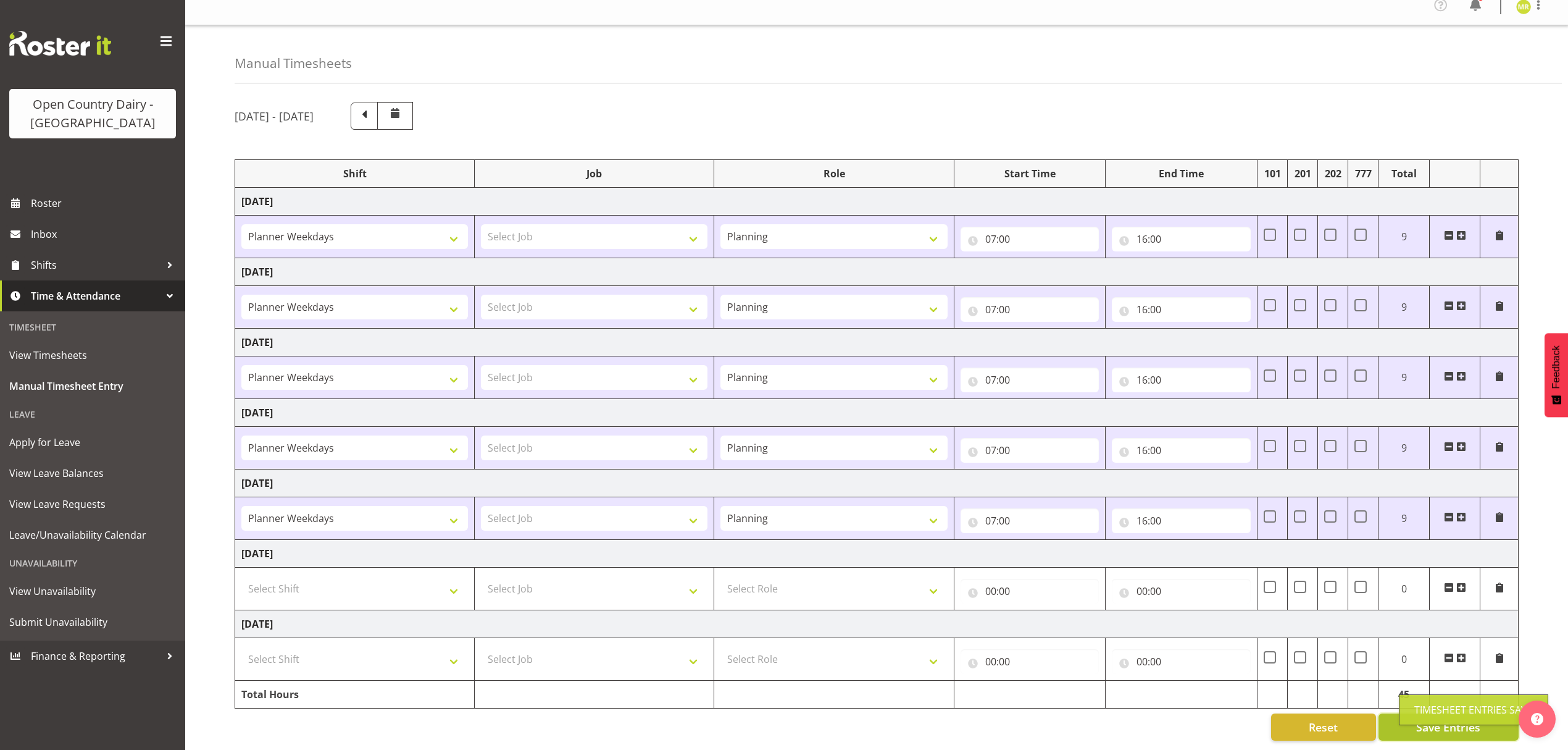
scroll to position [28, 0]
click at [87, 443] on span "Apply for Leave" at bounding box center [92, 442] width 166 height 19
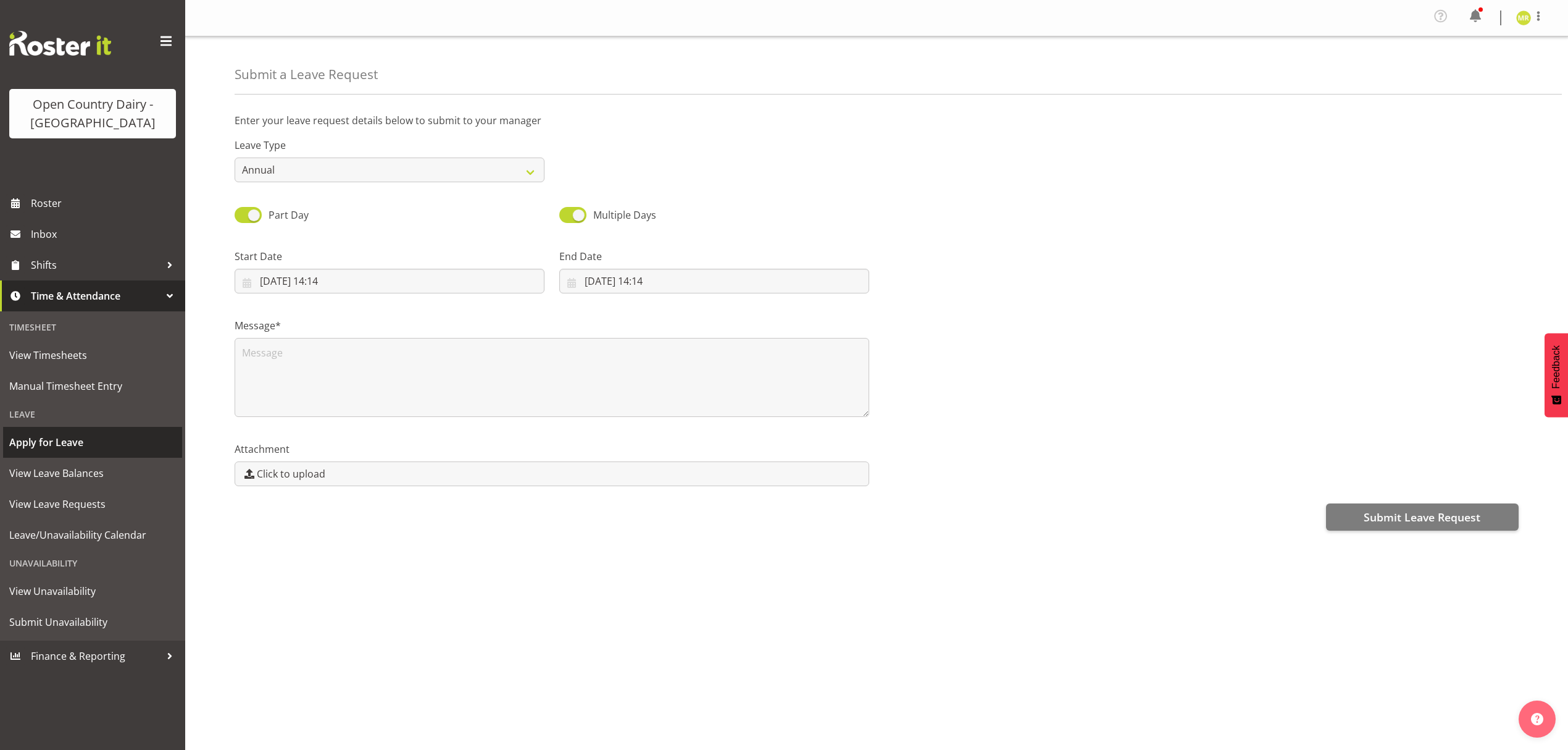
select select "8"
select select "2025"
select select "14"
click at [346, 277] on input "[DATE] 14:14" at bounding box center [389, 280] width 310 height 25
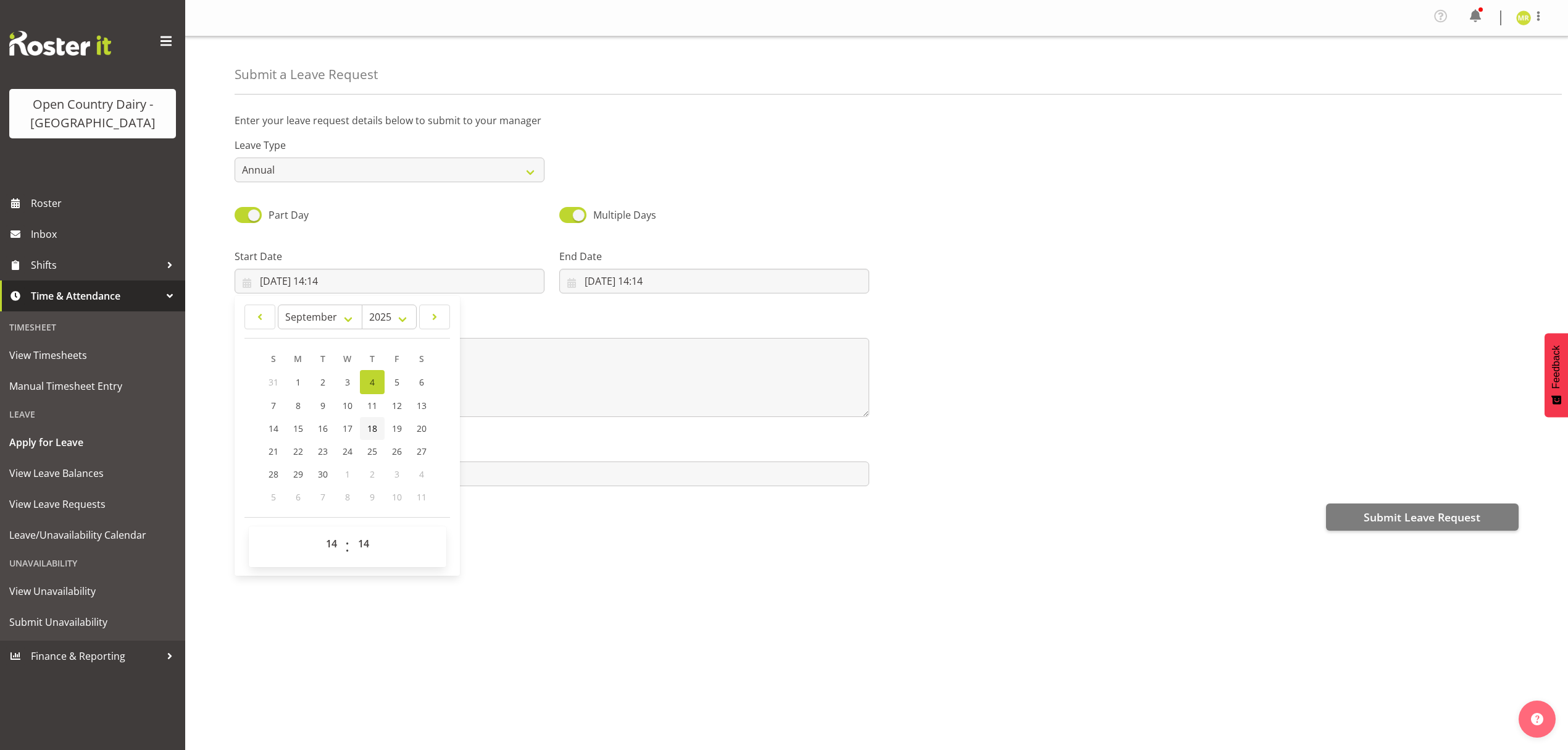
click at [381, 429] on link "18" at bounding box center [372, 428] width 25 height 23
type input "[DATE] 14:14"
click at [711, 278] on input "[DATE] 14:14" at bounding box center [714, 280] width 310 height 25
click at [727, 428] on link "19" at bounding box center [722, 428] width 25 height 23
type input "[DATE] 14:14"
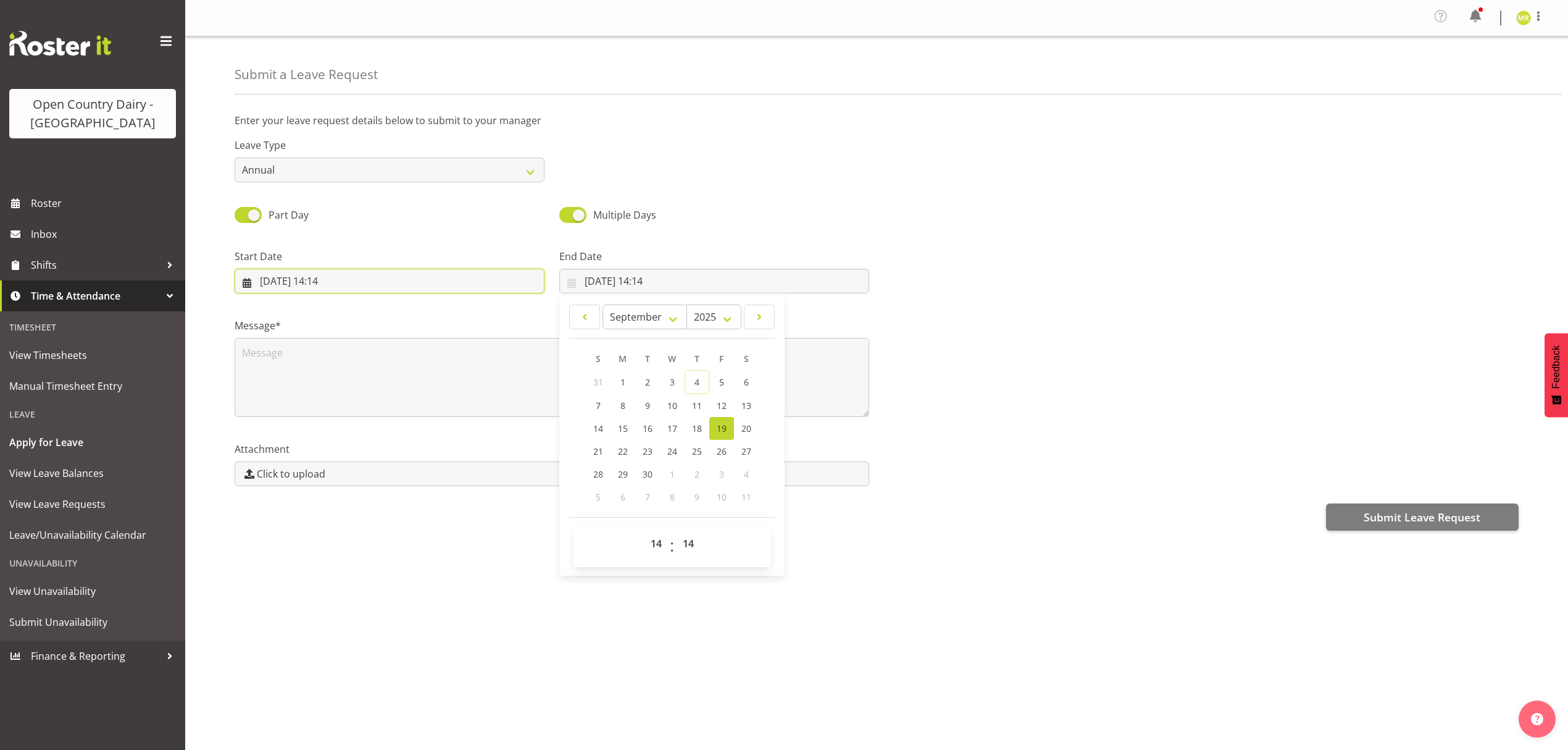
click at [338, 284] on input "[DATE] 14:14" at bounding box center [389, 280] width 310 height 25
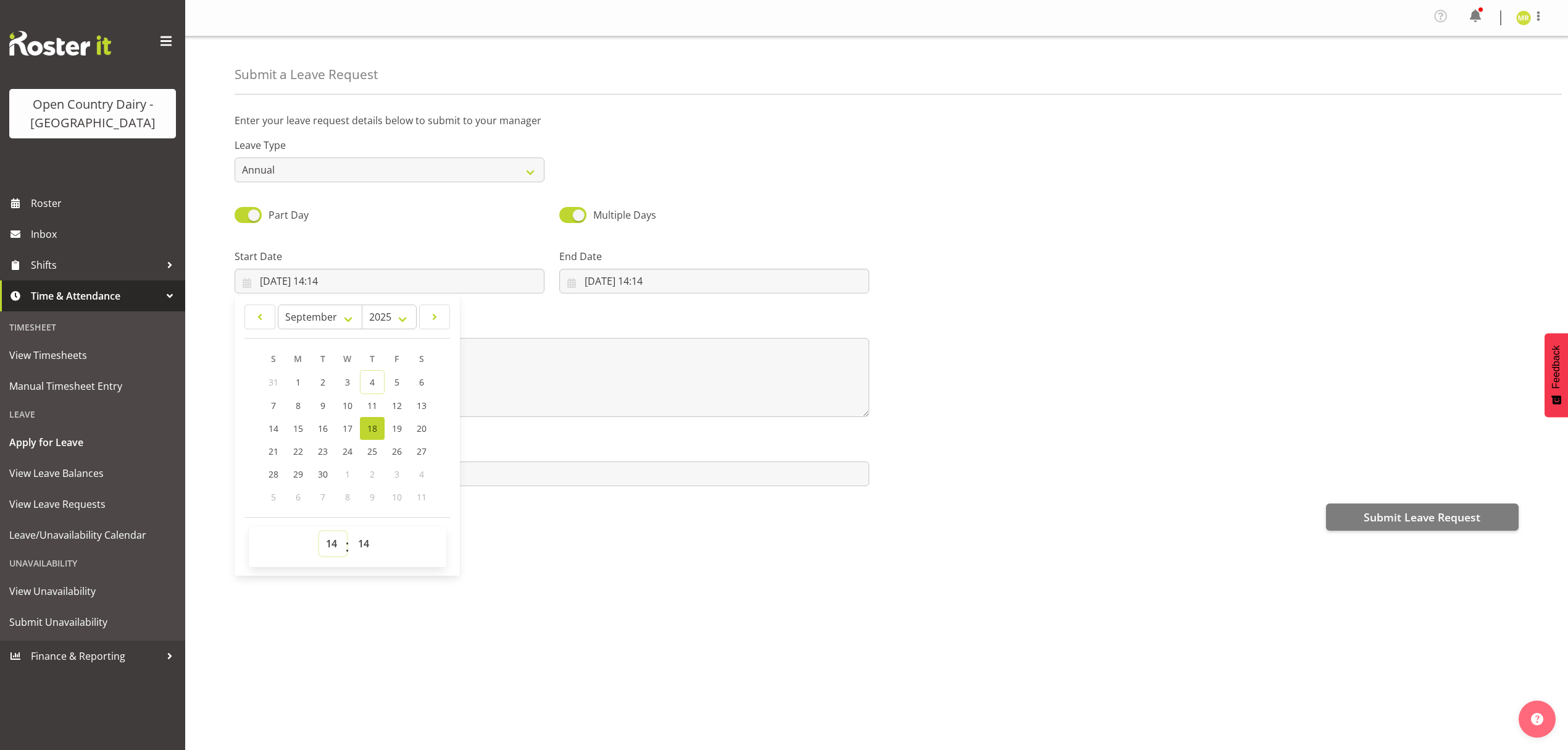
click at [328, 547] on select "00 01 02 03 04 05 06 07 08 09 10 11 12 13 14 15 16 17 18 19 20 21 22 23" at bounding box center [333, 544] width 28 height 25
select select "7"
click at [319, 533] on select "00 01 02 03 04 05 06 07 08 09 10 11 12 13 14 15 16 17 18 19 20 21 22 23" at bounding box center [333, 544] width 28 height 25
type input "[DATE] 07:14"
click at [368, 553] on select "00 01 02 03 04 05 06 07 08 09 10 11 12 13 14 15 16 17 18 19 20 21 22 23 24 25 2…" at bounding box center [365, 544] width 28 height 25
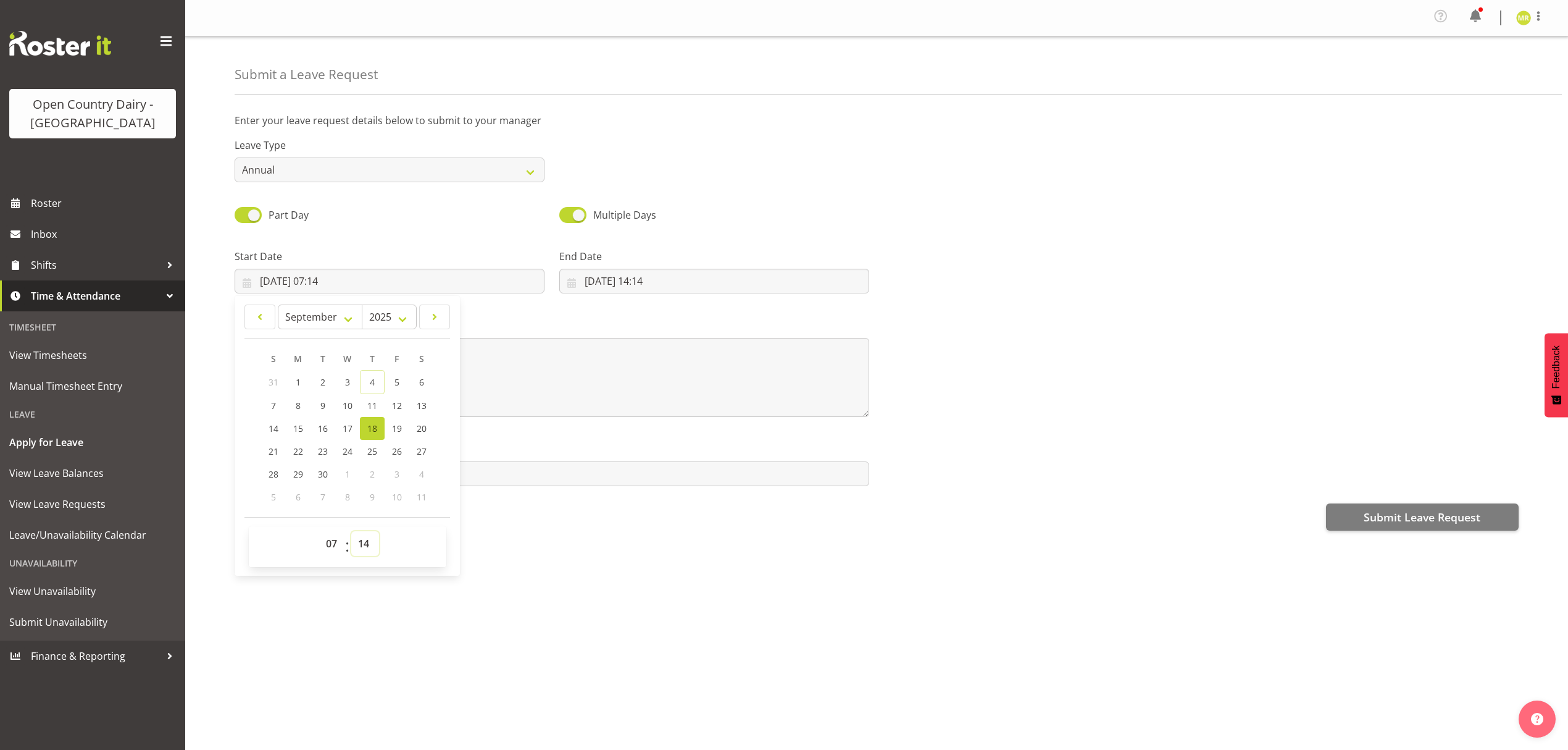
select select "0"
click at [351, 533] on select "00 01 02 03 04 05 06 07 08 09 10 11 12 13 14 15 16 17 18 19 20 21 22 23 24 25 2…" at bounding box center [365, 544] width 28 height 25
type input "[DATE] 07:00"
click at [641, 285] on input "[DATE] 14:14" at bounding box center [714, 280] width 310 height 25
click at [648, 553] on select "00 01 02 03 04 05 06 07 08 09 10 11 12 13 14 15 16 17 18 19 20 21 22 23" at bounding box center [658, 544] width 28 height 25
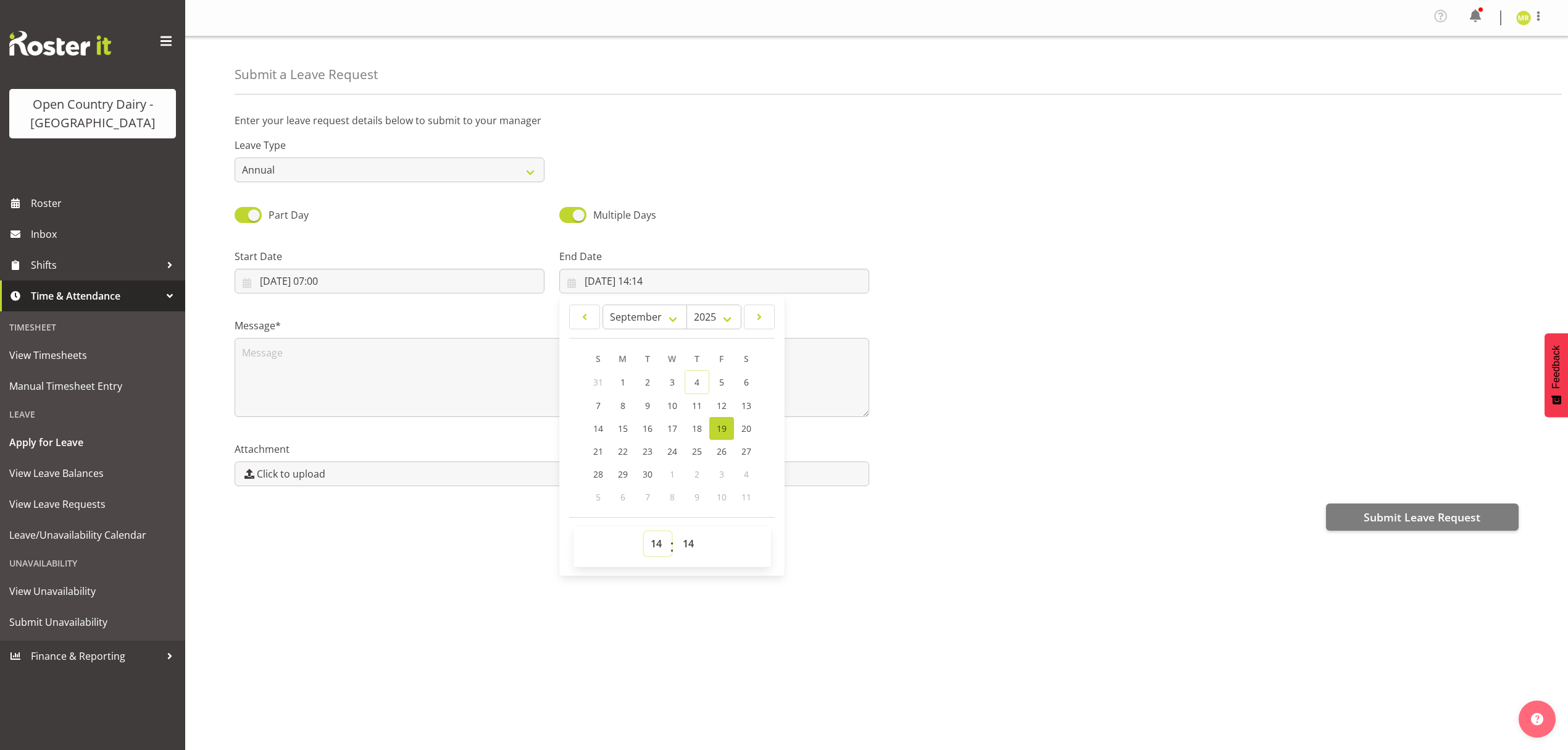
select select "16"
click at [644, 533] on select "00 01 02 03 04 05 06 07 08 09 10 11 12 13 14 15 16 17 18 19 20 21 22 23" at bounding box center [658, 544] width 28 height 25
type input "[DATE] 16:14"
drag, startPoint x: 693, startPoint y: 541, endPoint x: 692, endPoint y: 535, distance: 6.1
click at [693, 541] on select "00 01 02 03 04 05 06 07 08 09 10 11 12 13 14 15 16 17 18 19 20 21 22 23 24 25 2…" at bounding box center [690, 544] width 28 height 25
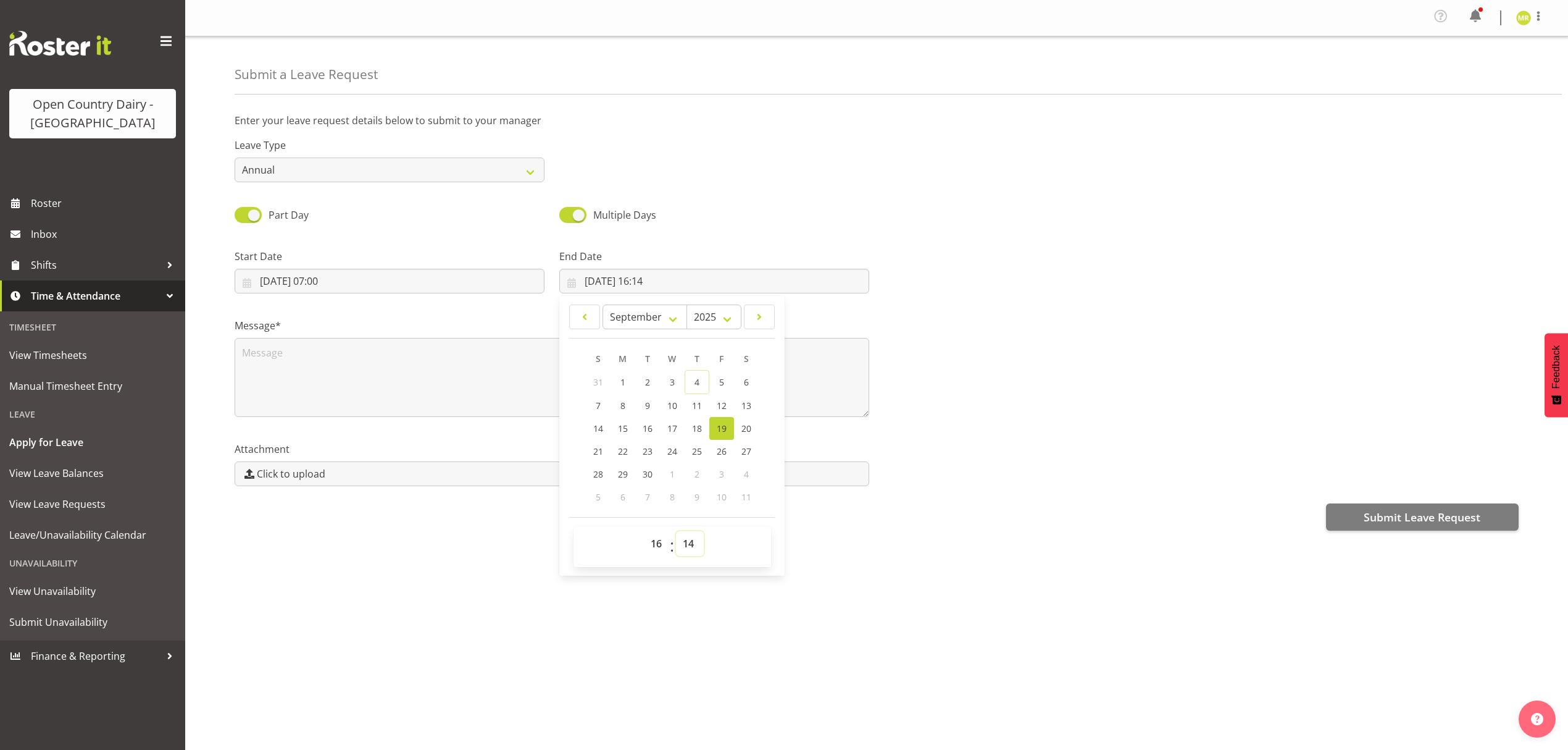
select select "0"
click at [676, 533] on select "00 01 02 03 04 05 06 07 08 09 10 11 12 13 14 15 16 17 18 19 20 21 22 23 24 25 2…" at bounding box center [690, 544] width 28 height 25
type input "[DATE] 16:00"
click at [500, 366] on textarea at bounding box center [551, 377] width 635 height 79
type textarea "In [GEOGRAPHIC_DATA] for WOW"
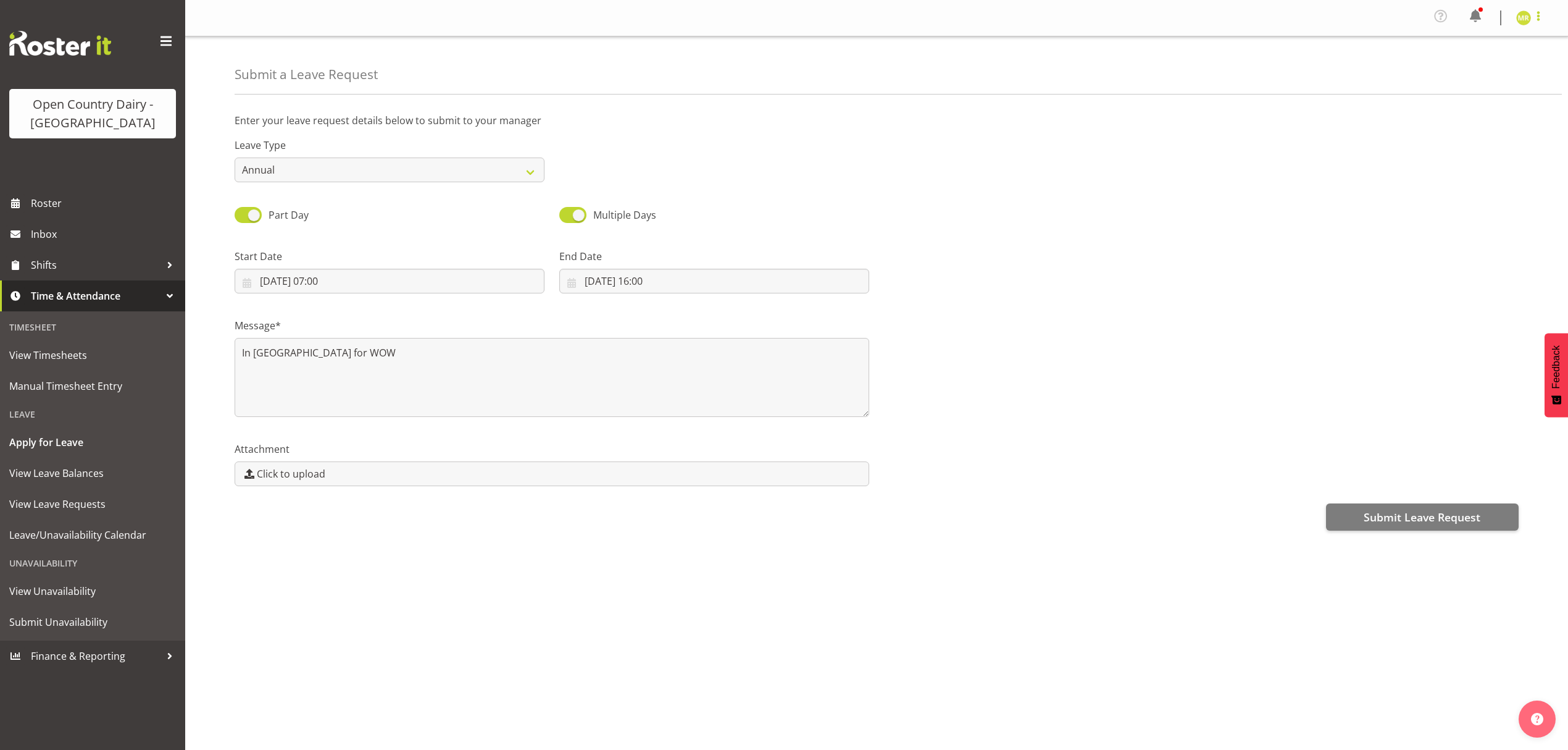
click at [1534, 15] on span at bounding box center [1538, 16] width 15 height 15
click at [1511, 70] on link "Log Out" at bounding box center [1486, 68] width 119 height 22
